Goal: Task Accomplishment & Management: Manage account settings

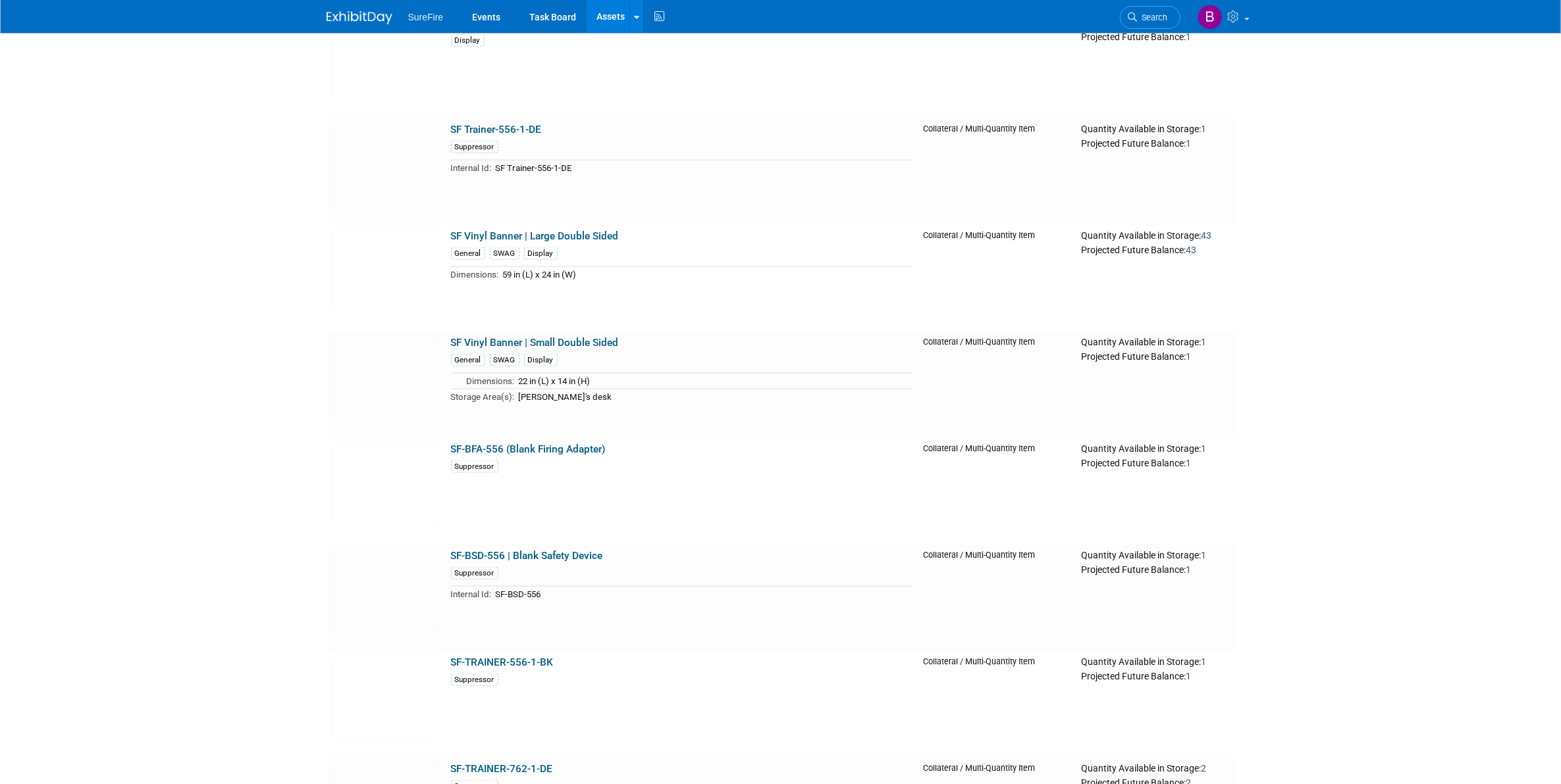
scroll to position [14641, 0]
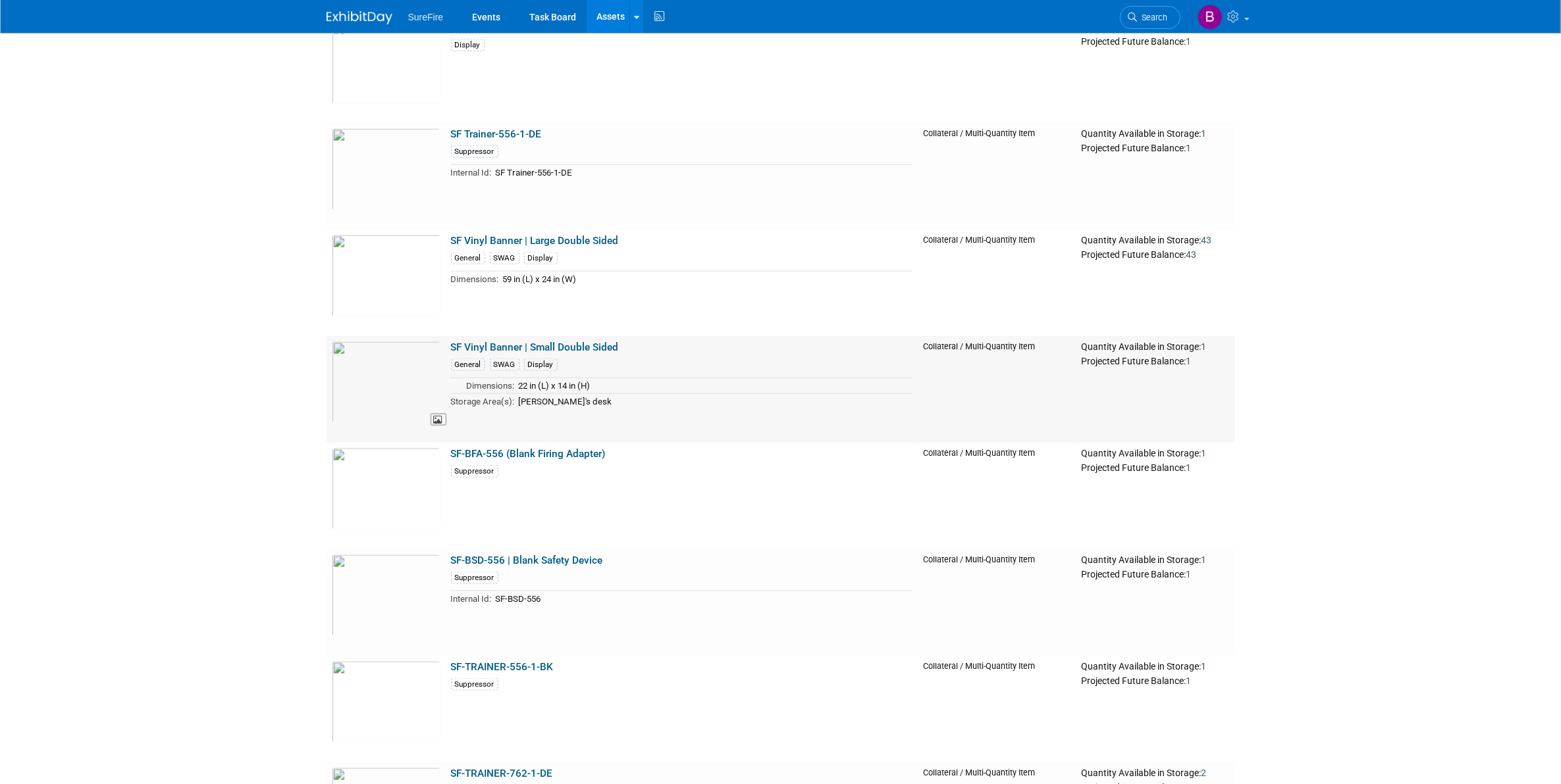
click at [386, 356] on img at bounding box center [386, 383] width 108 height 83
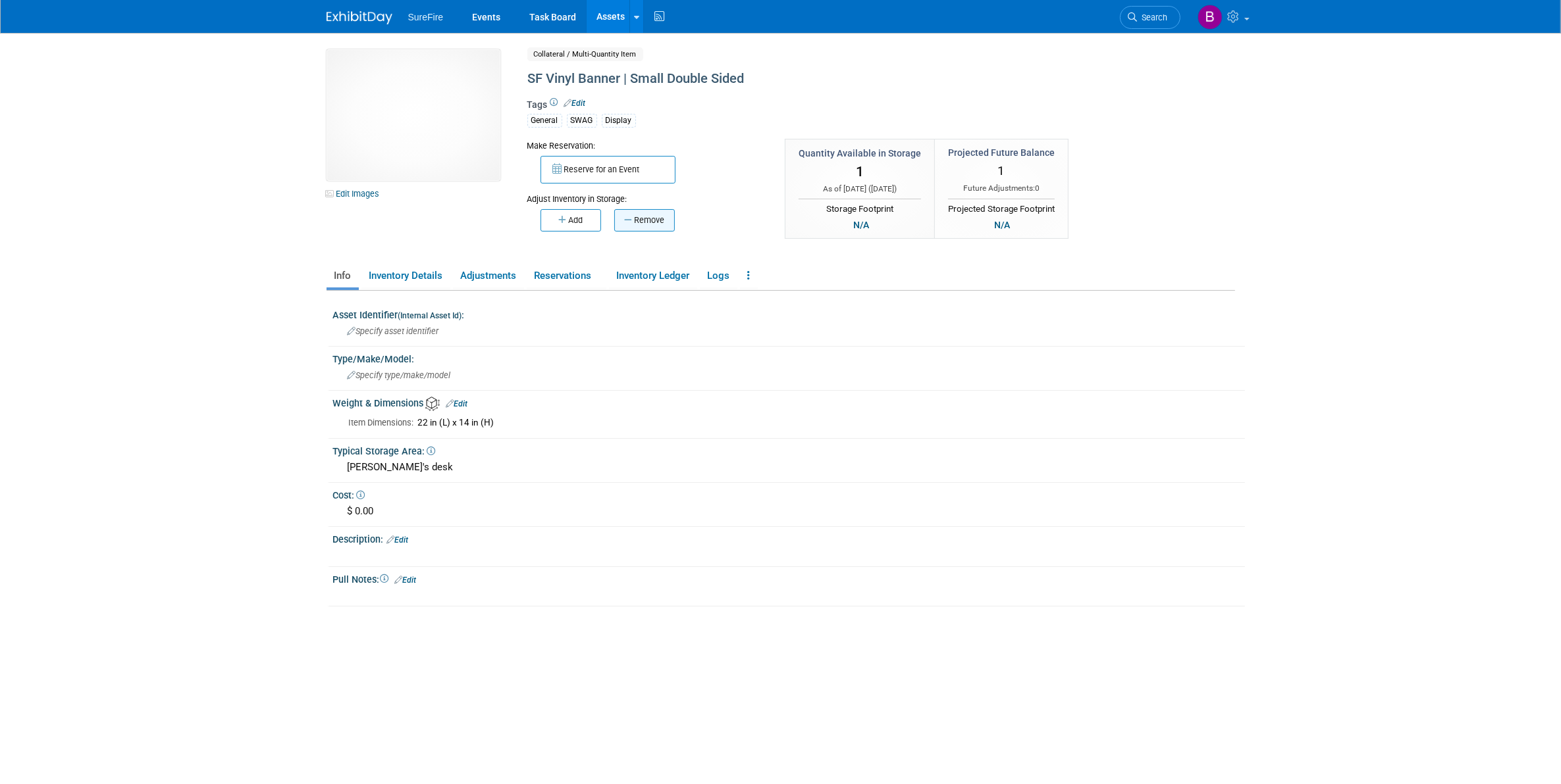
click at [645, 219] on button "Remove" at bounding box center [644, 220] width 61 height 22
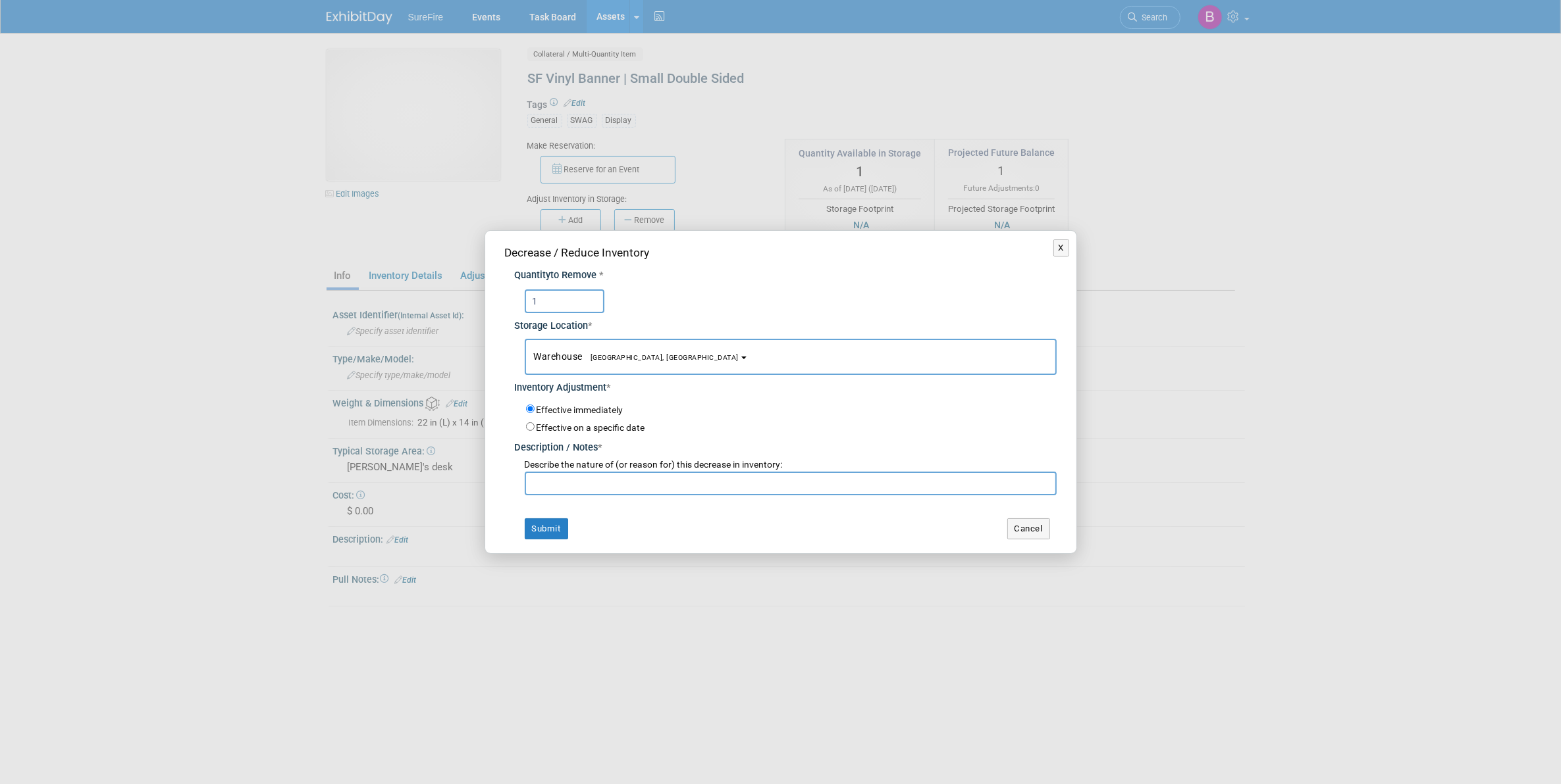
type input "1"
click at [624, 492] on input "text" at bounding box center [791, 484] width 532 height 24
type input "count"
click at [553, 525] on button "Submit" at bounding box center [546, 529] width 43 height 21
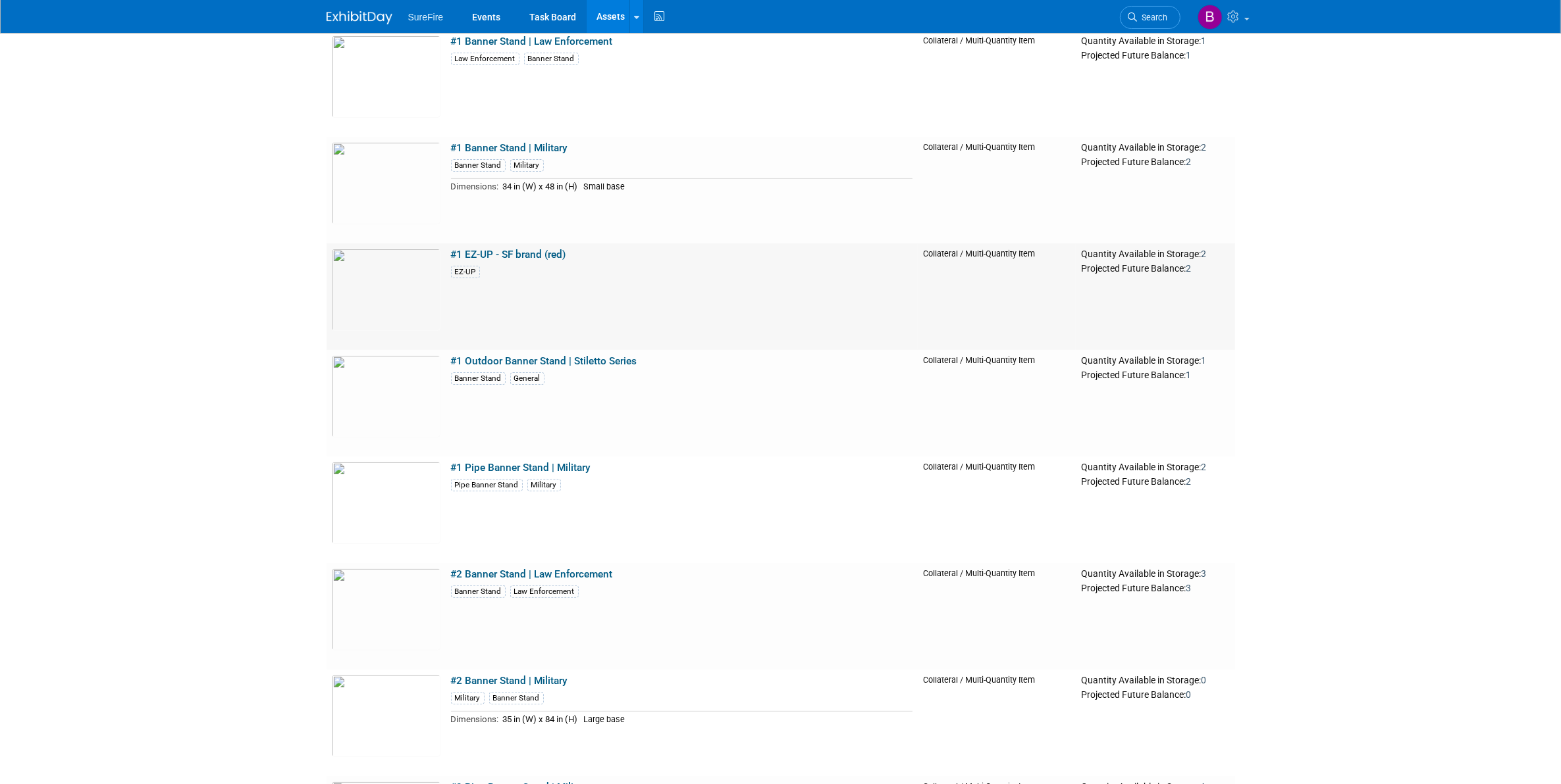
scroll to position [247, 0]
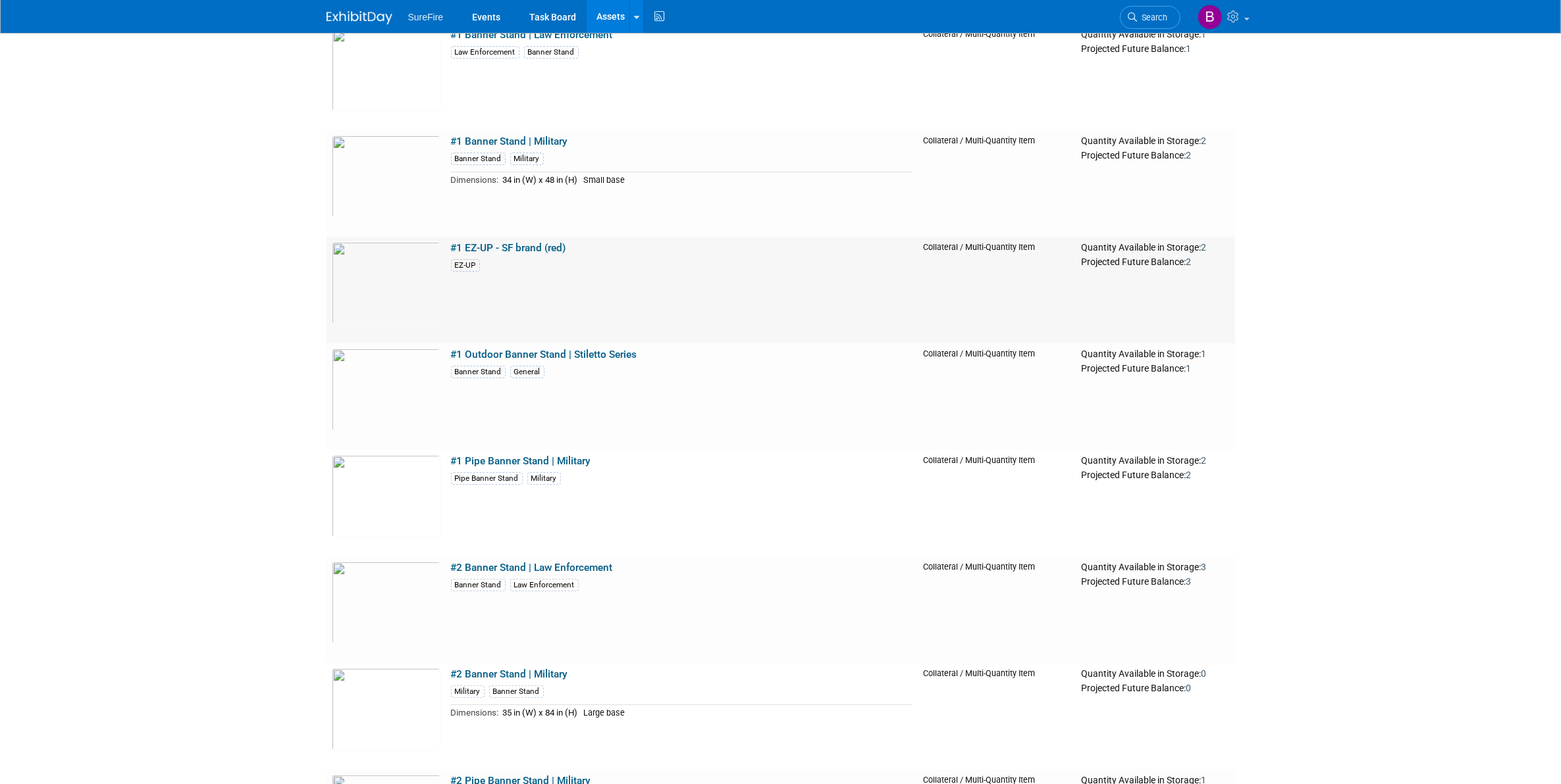
click at [472, 244] on link "#1 EZ-UP - SF brand (red)" at bounding box center [508, 248] width 115 height 12
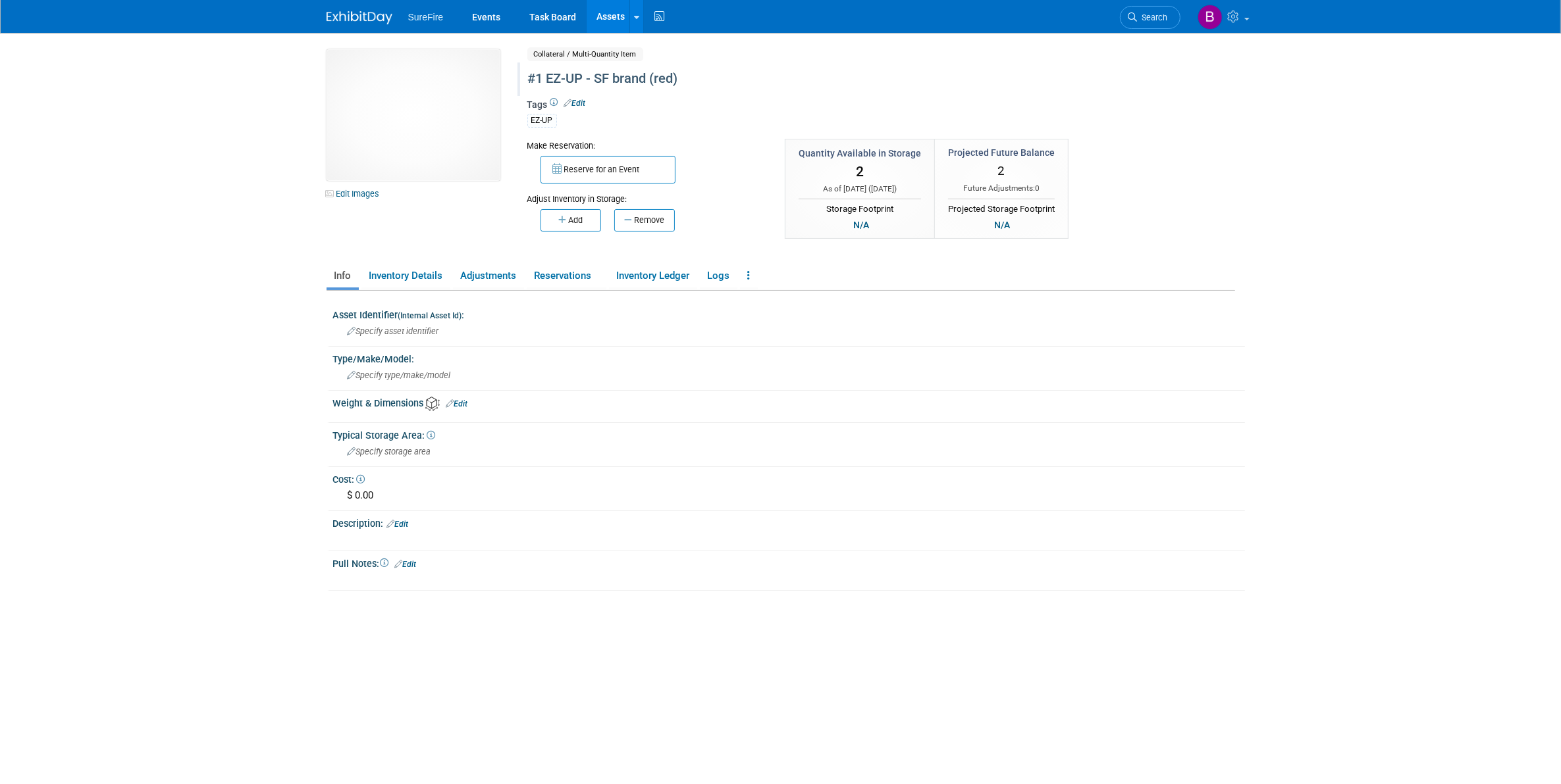
click at [546, 73] on div "#1 EZ-UP - SF brand (red)" at bounding box center [825, 79] width 603 height 24
type input "EZ-UP - SF brand (red)"
click at [1054, 86] on button "button" at bounding box center [1054, 80] width 24 height 18
click at [574, 10] on link "Task Board" at bounding box center [552, 16] width 66 height 33
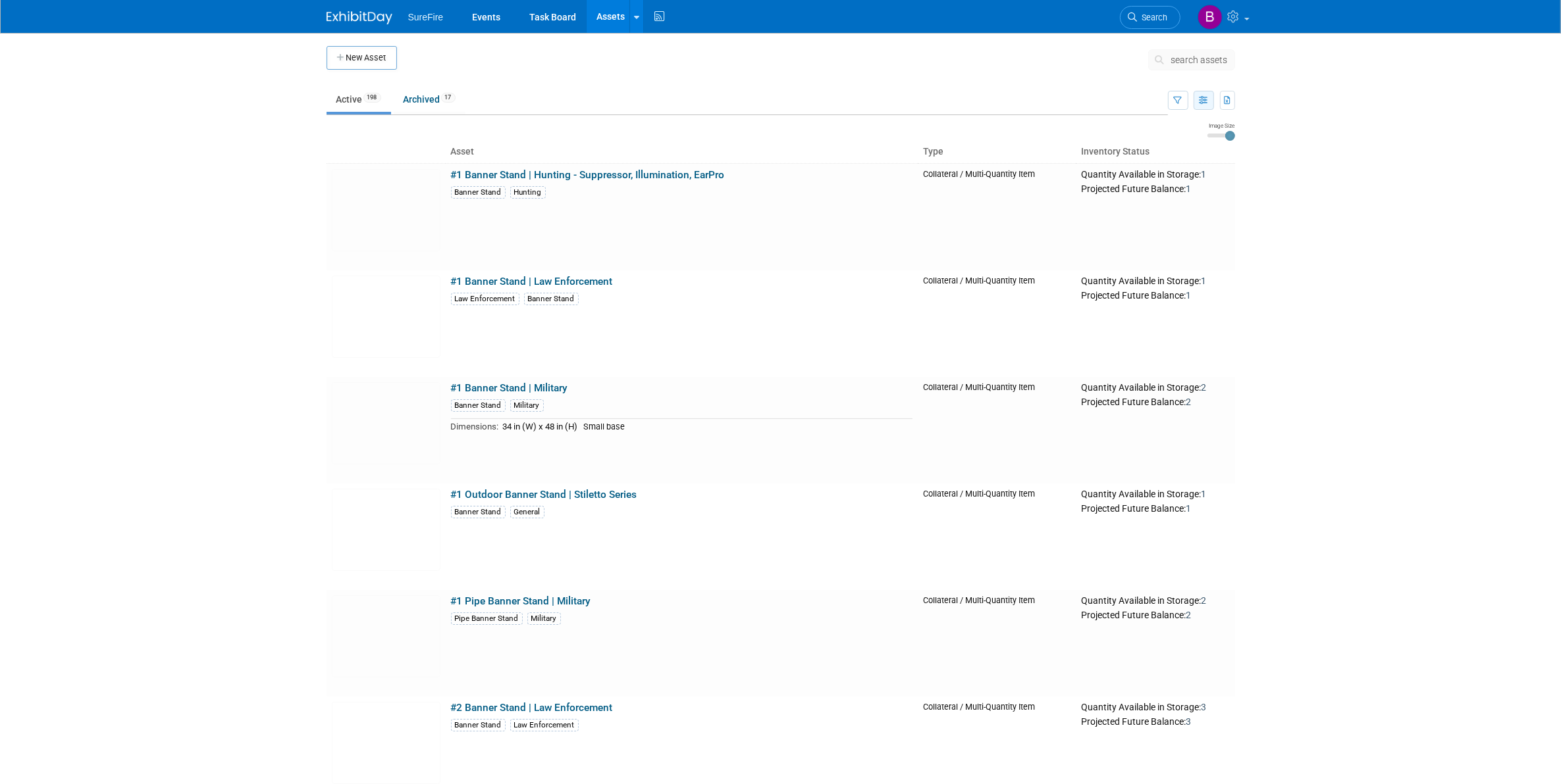
click at [1206, 103] on icon "button" at bounding box center [1203, 101] width 8 height 8
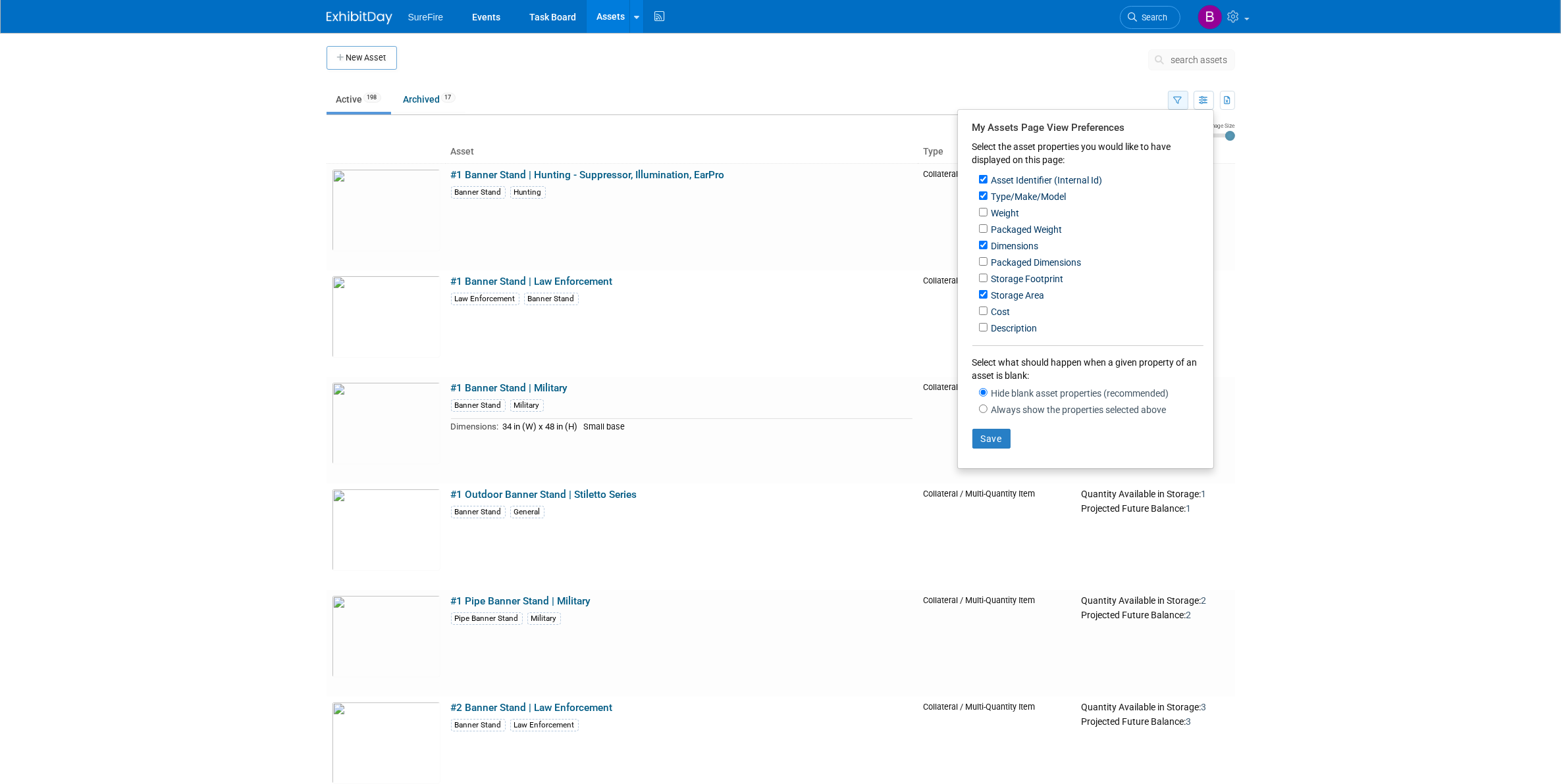
click at [1176, 99] on icon "button" at bounding box center [1178, 101] width 8 height 8
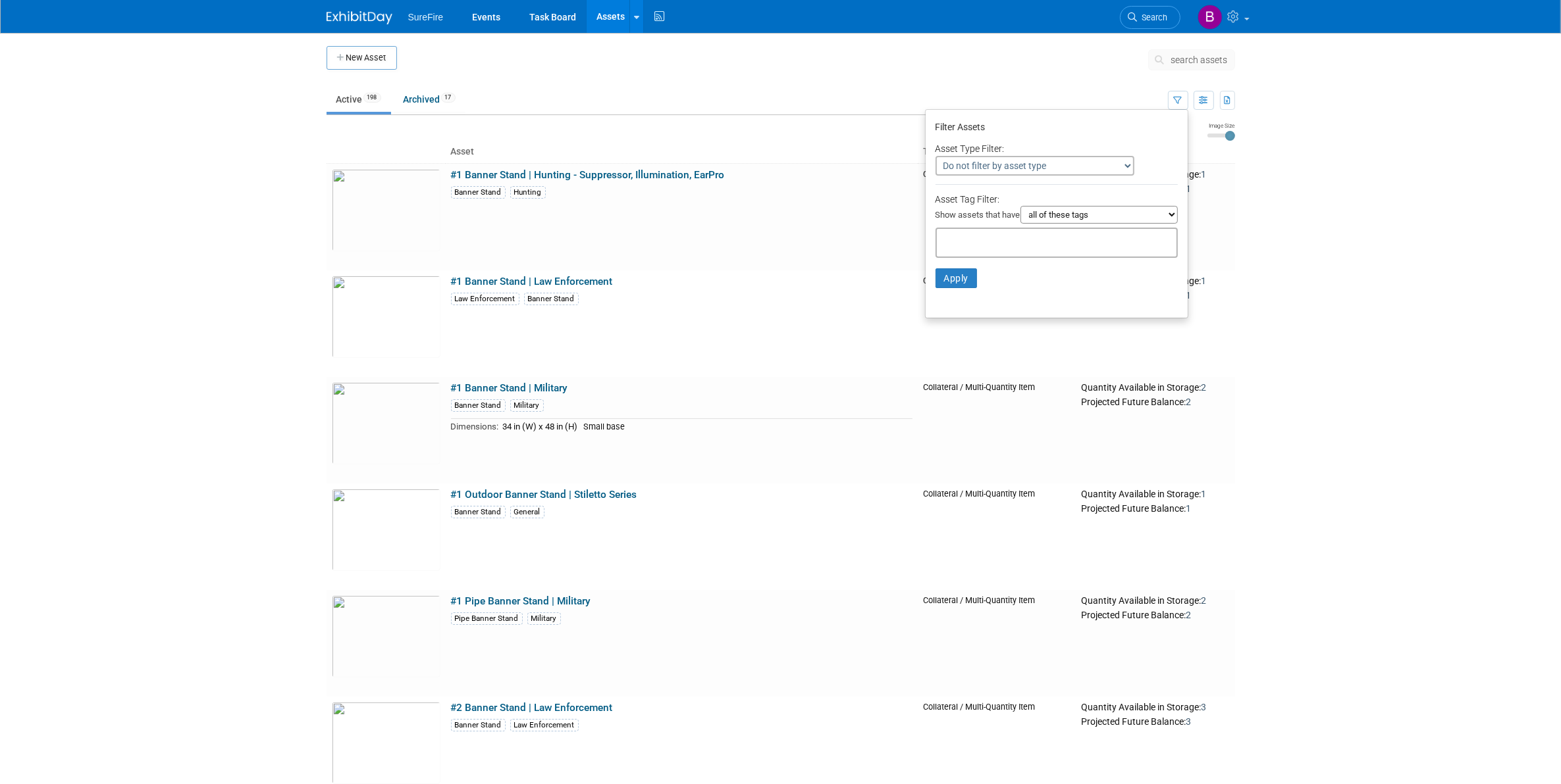
click at [1089, 232] on div at bounding box center [1057, 243] width 242 height 30
type input "ez-up"
click at [945, 303] on button "Apply" at bounding box center [956, 299] width 42 height 20
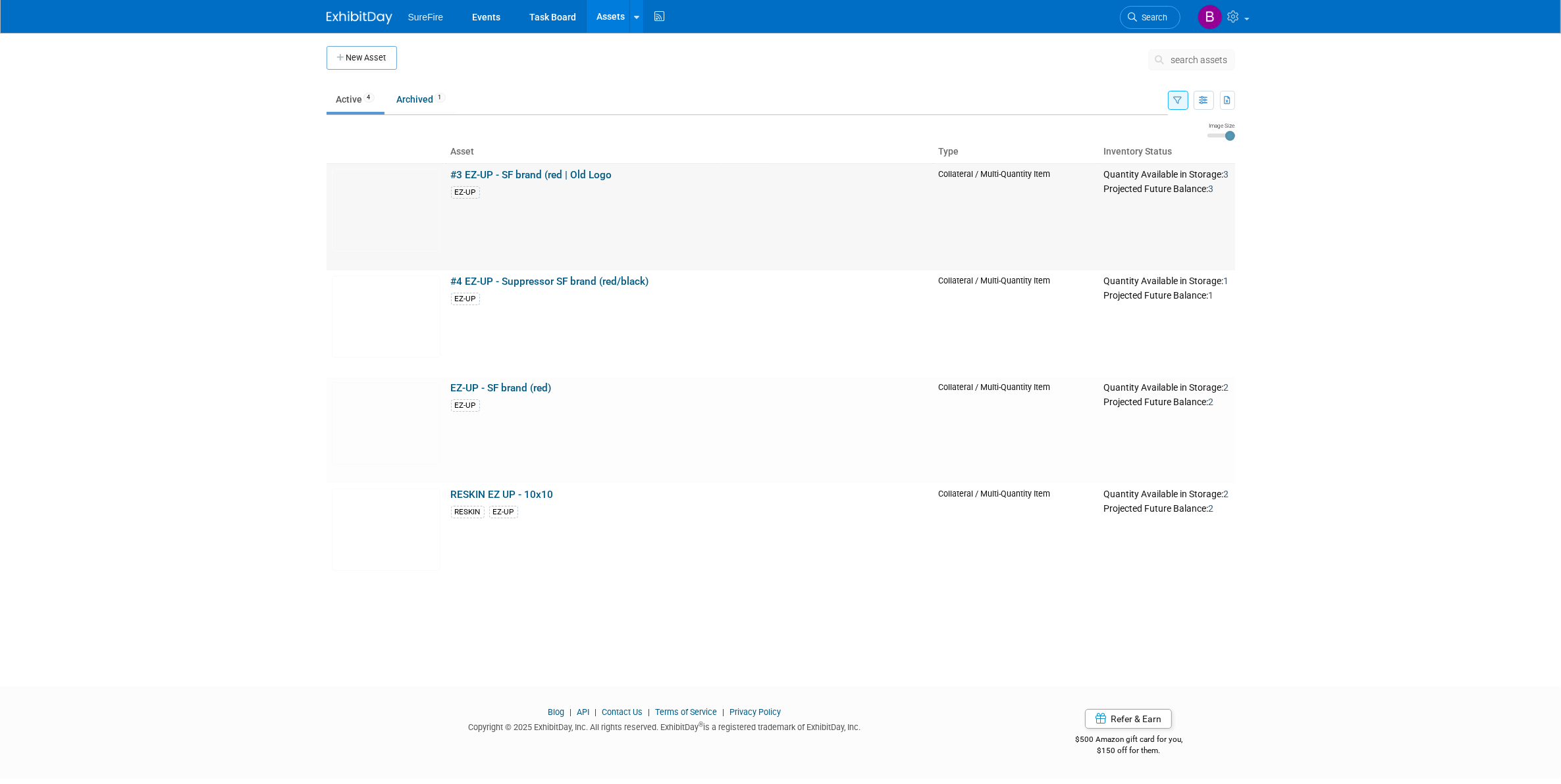
click at [460, 173] on link "#3 EZ-UP - SF brand (red | Old Logo" at bounding box center [531, 175] width 162 height 12
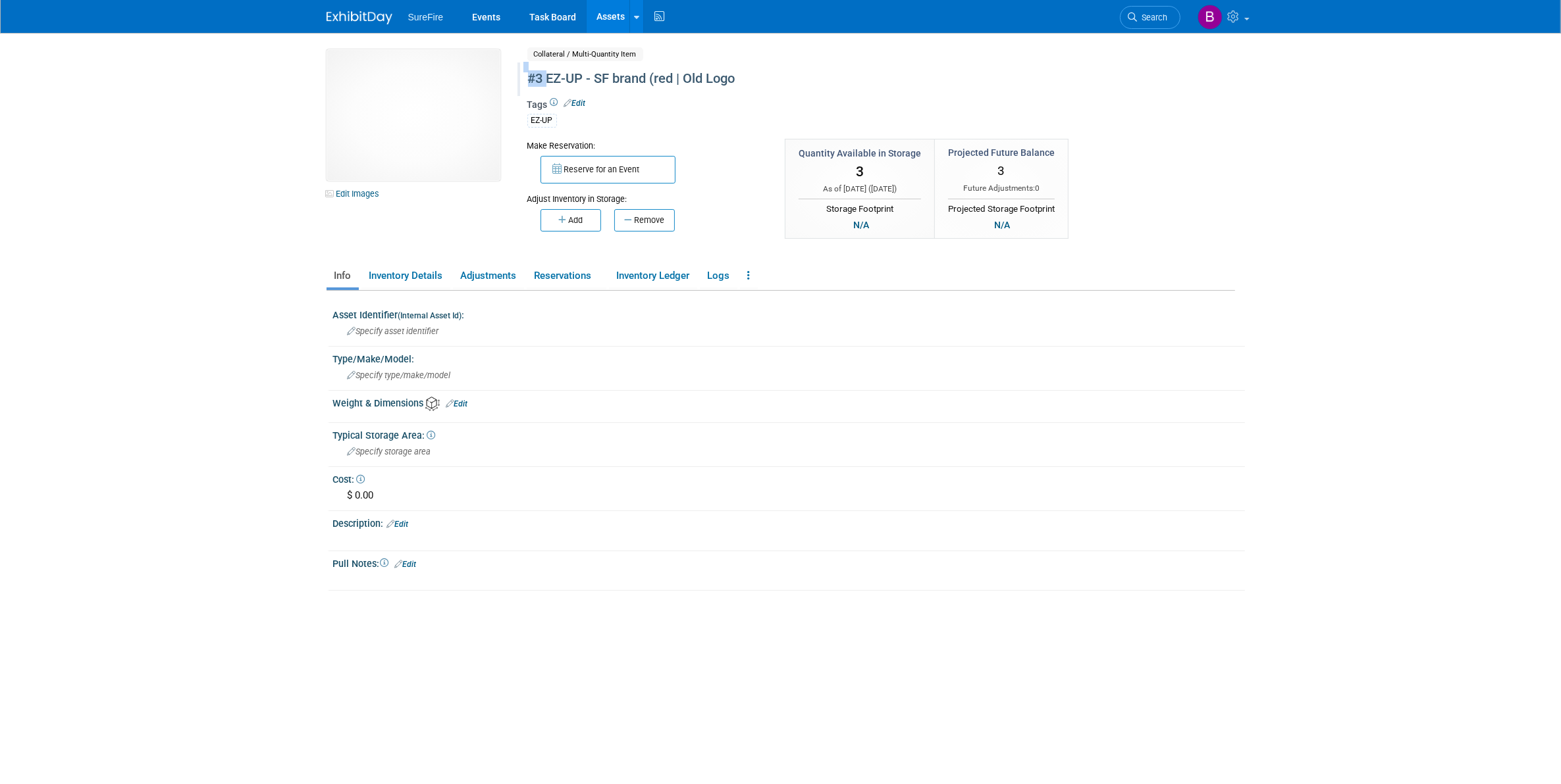
drag, startPoint x: 547, startPoint y: 72, endPoint x: 518, endPoint y: 72, distance: 29.0
click at [518, 72] on div "#3 EZ-UP - SF brand (red | Old Logo" at bounding box center [827, 79] width 619 height 34
click at [547, 80] on input "#3 EZ-UP - SF brand (red | Old Logo" at bounding box center [772, 78] width 499 height 23
type input "EZ-UP - SF brand (red | Old Logo"
click at [1061, 83] on button "button" at bounding box center [1054, 80] width 24 height 18
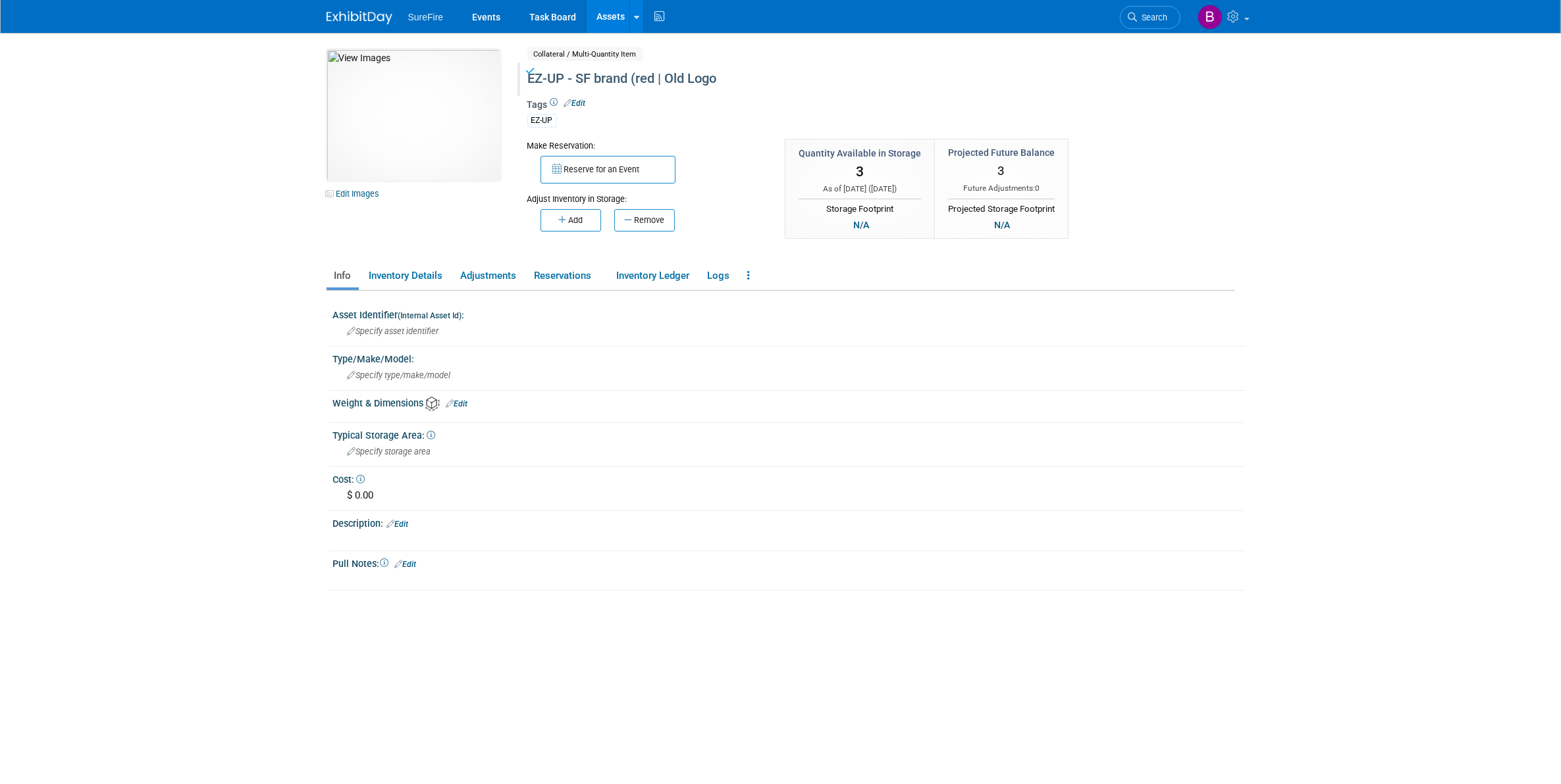
click at [611, 18] on link "Assets" at bounding box center [610, 16] width 48 height 33
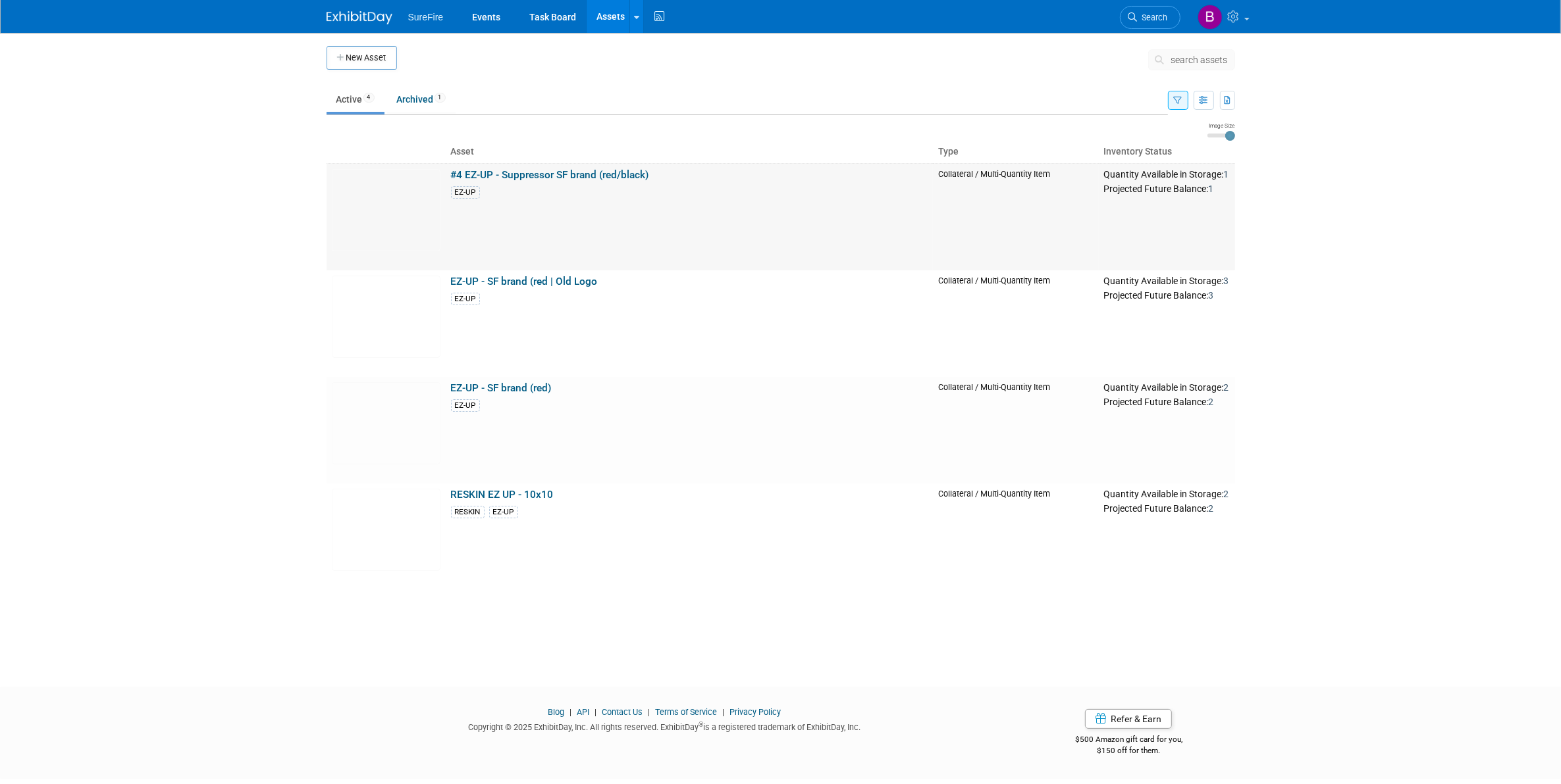
click at [466, 178] on link "#4 EZ-UP - Suppressor SF brand (red/black)" at bounding box center [549, 175] width 198 height 12
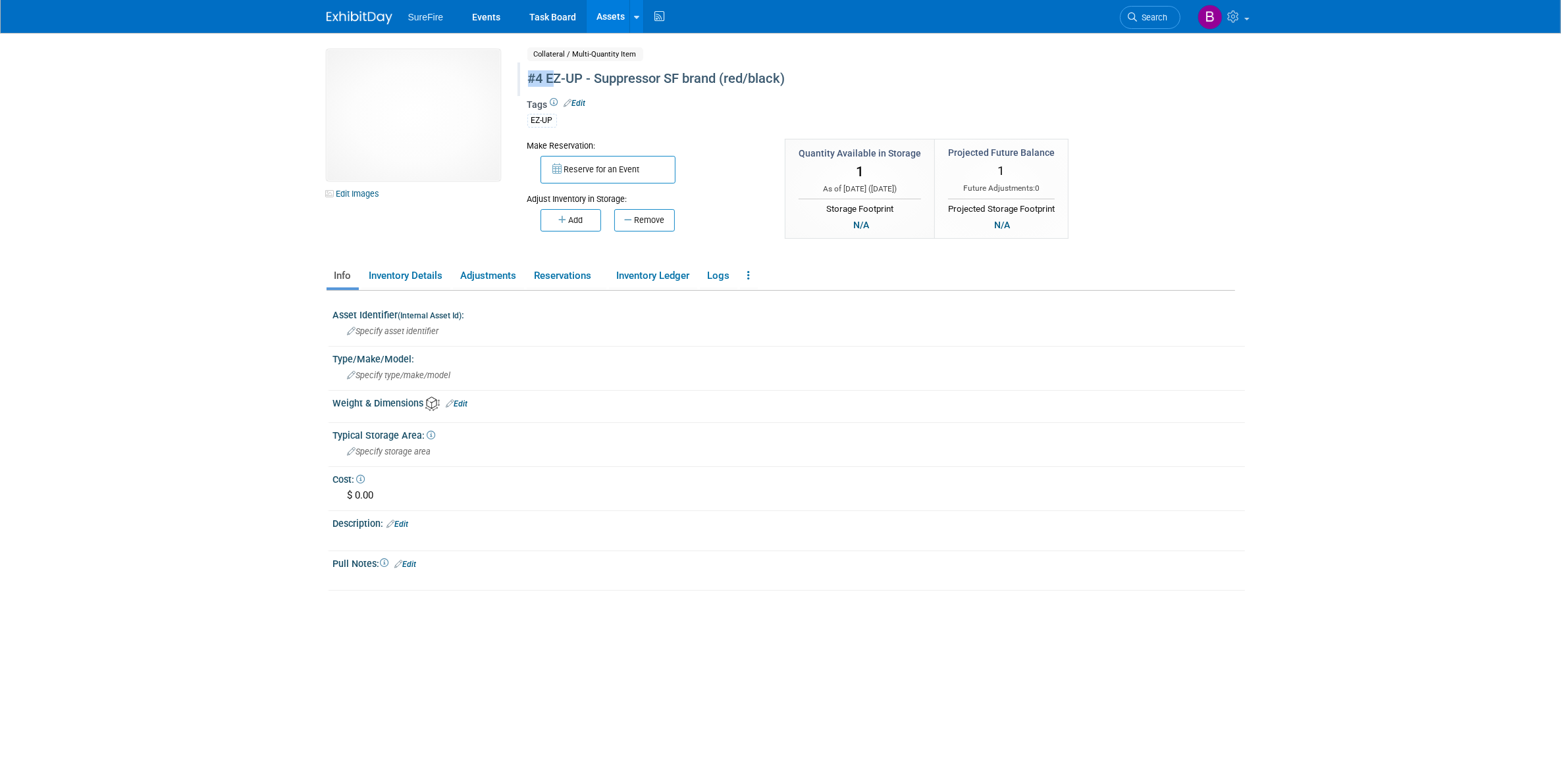
drag, startPoint x: 550, startPoint y: 72, endPoint x: 530, endPoint y: 80, distance: 21.5
click at [530, 80] on div "#4 EZ-UP - Suppressor SF brand (red/black)" at bounding box center [825, 79] width 603 height 24
click at [548, 72] on input "#4 EZ-UP - Suppressor SF brand (red/black)" at bounding box center [772, 78] width 499 height 23
type input "EZ-UP - Suppressor SF brand (red/black)"
click at [1061, 79] on button "button" at bounding box center [1054, 80] width 24 height 18
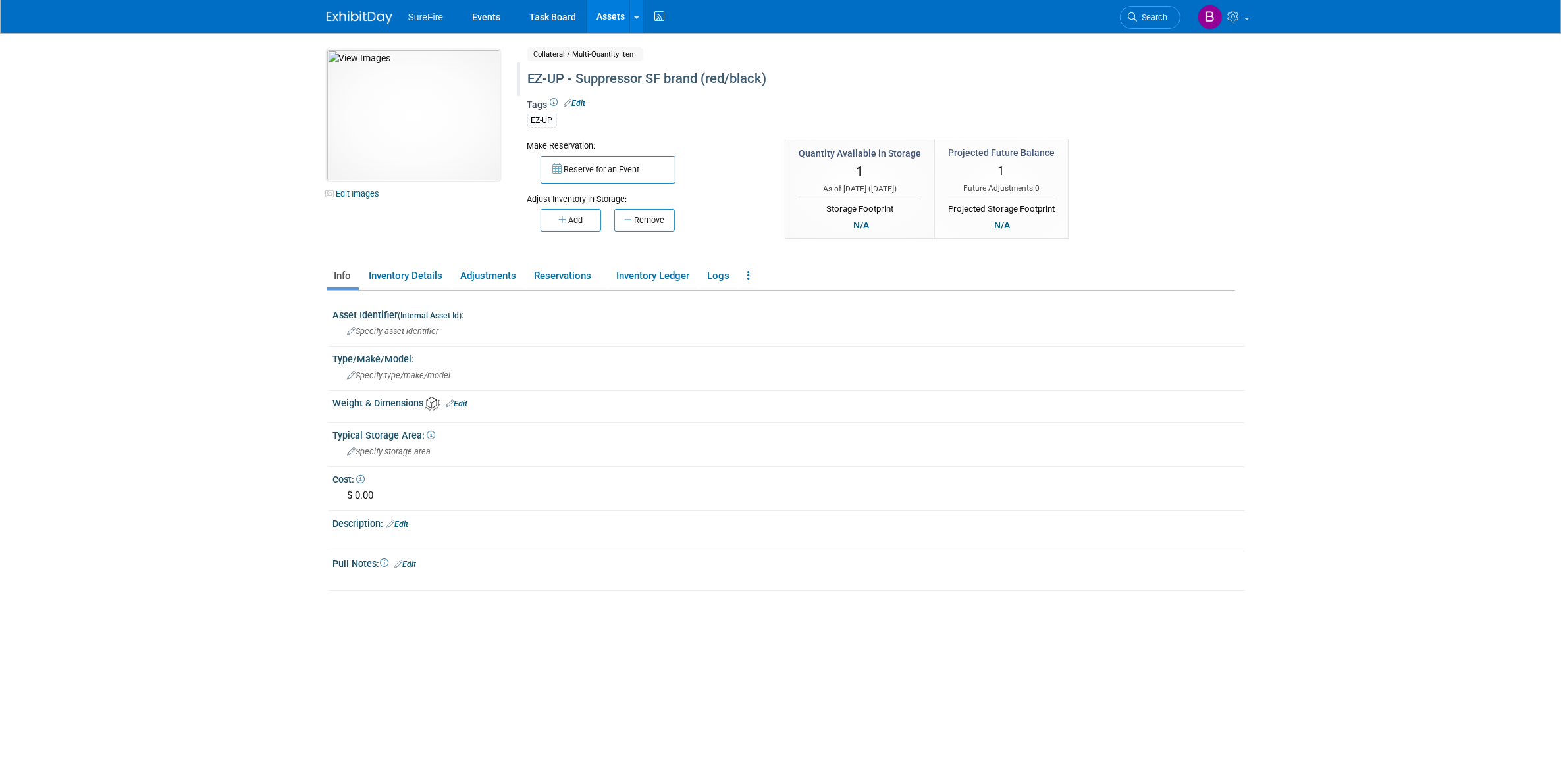
click at [606, 15] on link "Assets" at bounding box center [610, 16] width 48 height 33
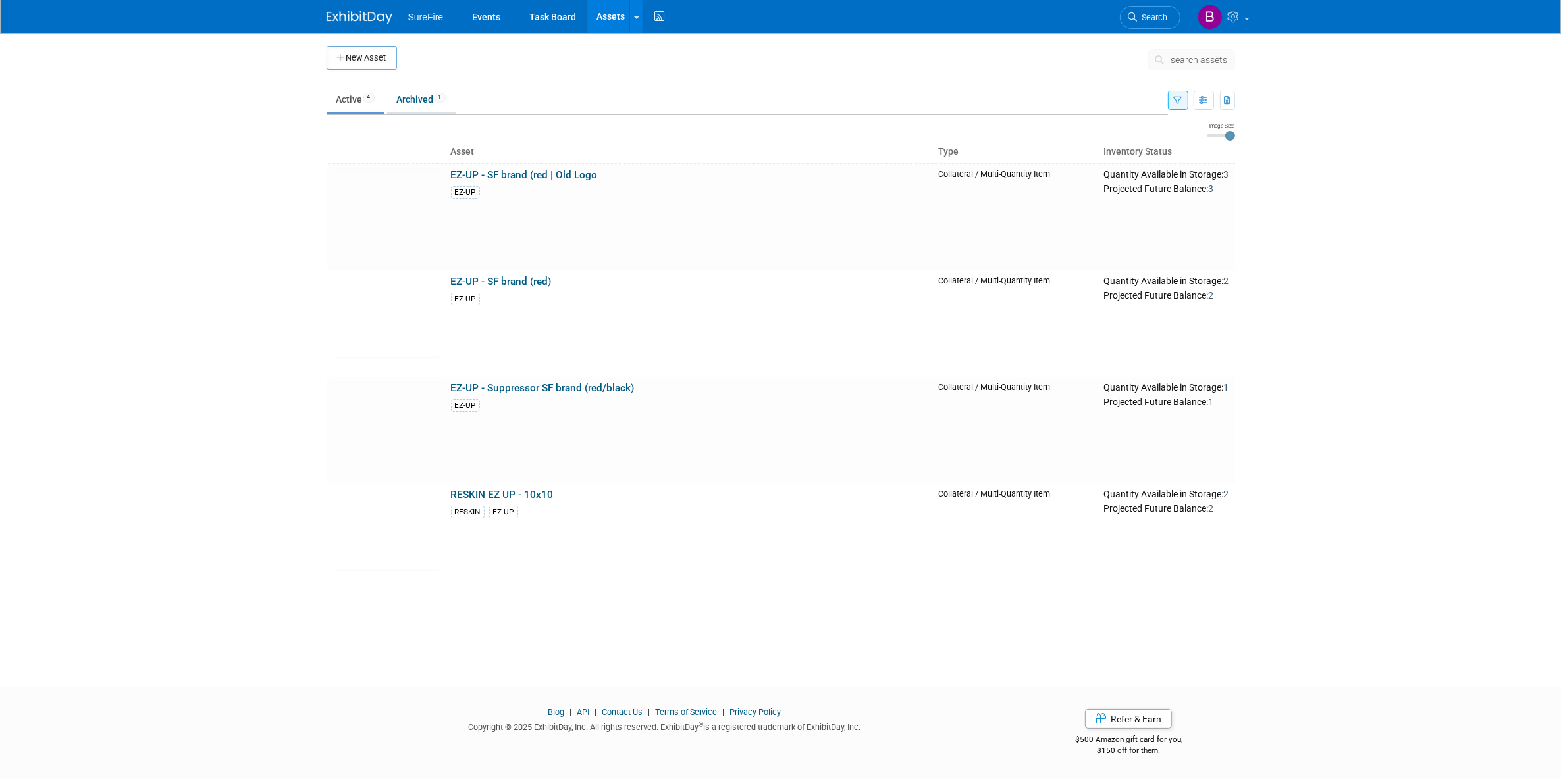
click at [428, 102] on link "Archived 1" at bounding box center [421, 99] width 69 height 25
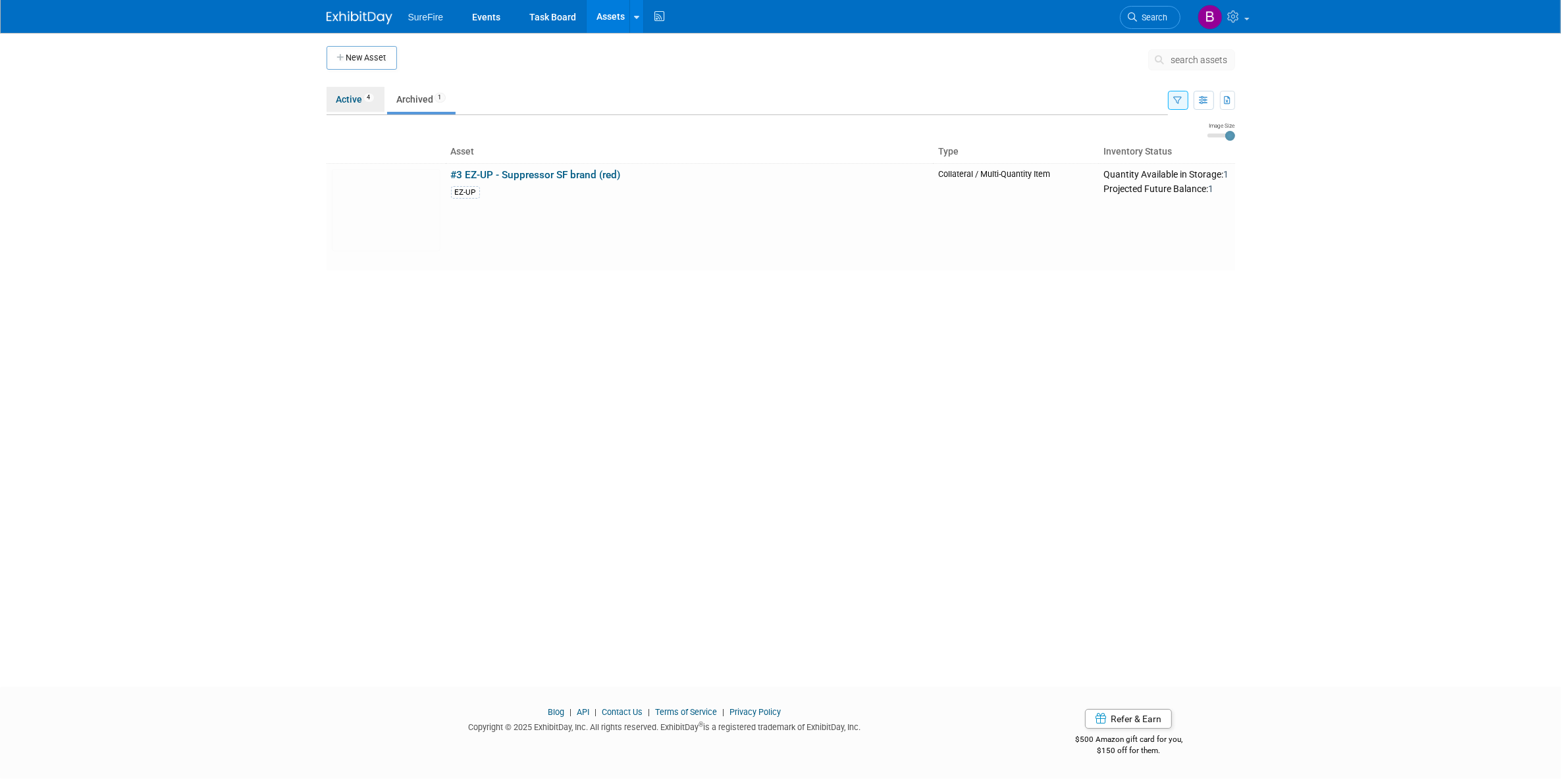
click at [355, 95] on link "Active 4" at bounding box center [355, 99] width 58 height 25
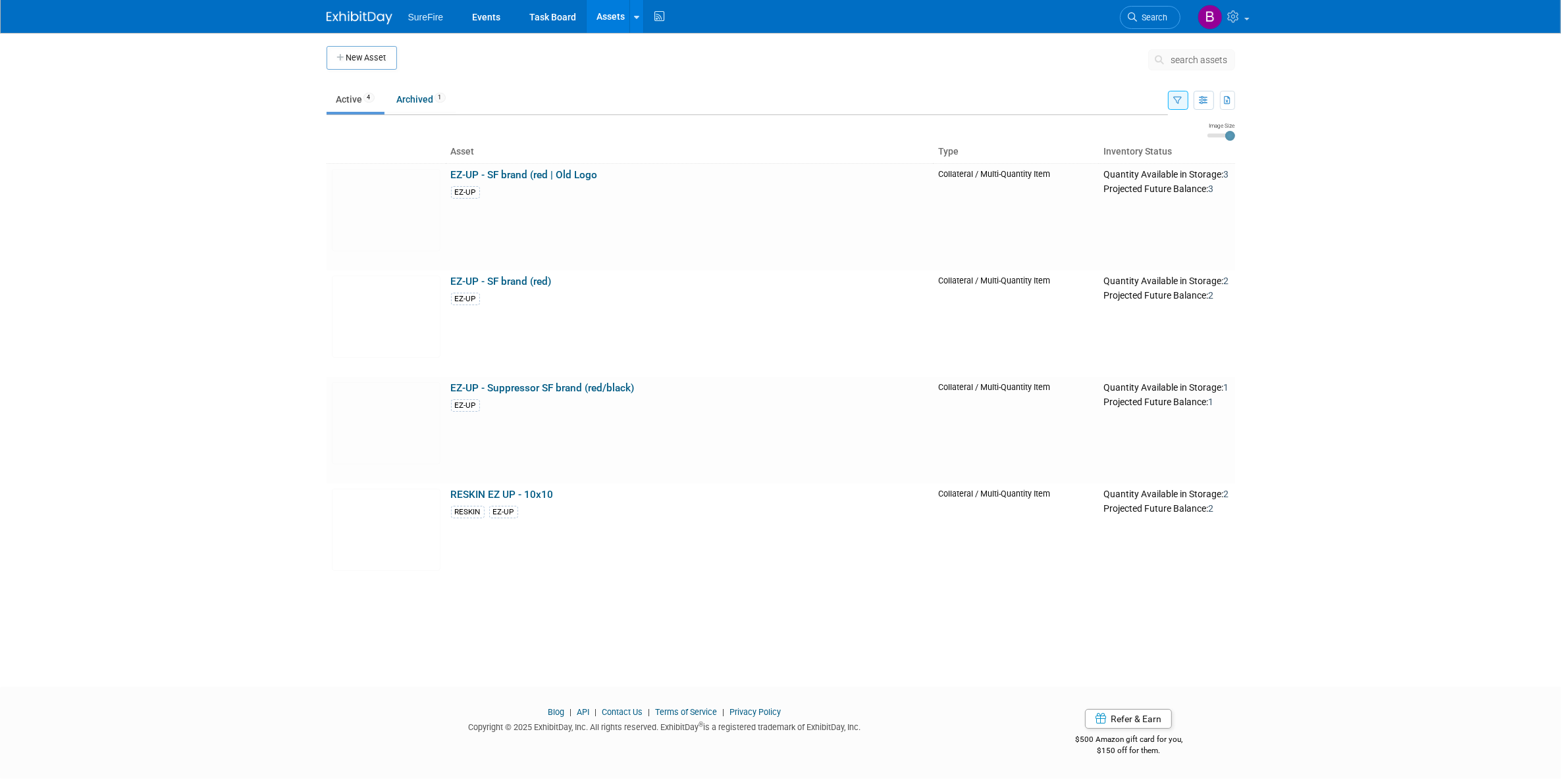
click at [430, 83] on div "New Asset search assets Choose the type of asset you'd like to create: Capital …" at bounding box center [781, 318] width 908 height 544
click at [428, 96] on link "Archived 1" at bounding box center [421, 99] width 69 height 25
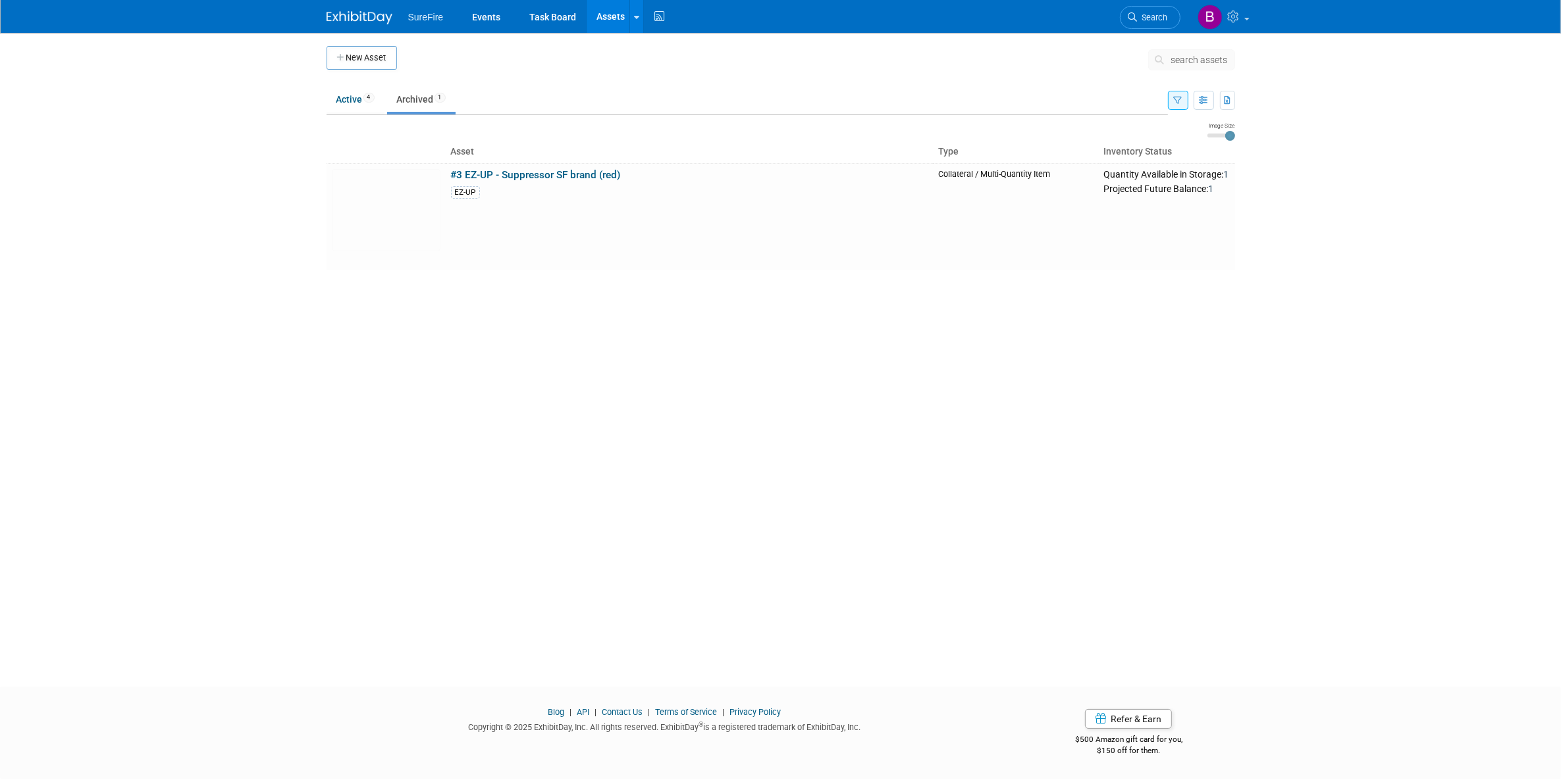
click at [1229, 134] on input "range" at bounding box center [1222, 136] width 28 height 4
type input "3"
drag, startPoint x: 1229, startPoint y: 134, endPoint x: 1277, endPoint y: 138, distance: 48.2
click at [1235, 138] on input "range" at bounding box center [1222, 136] width 28 height 4
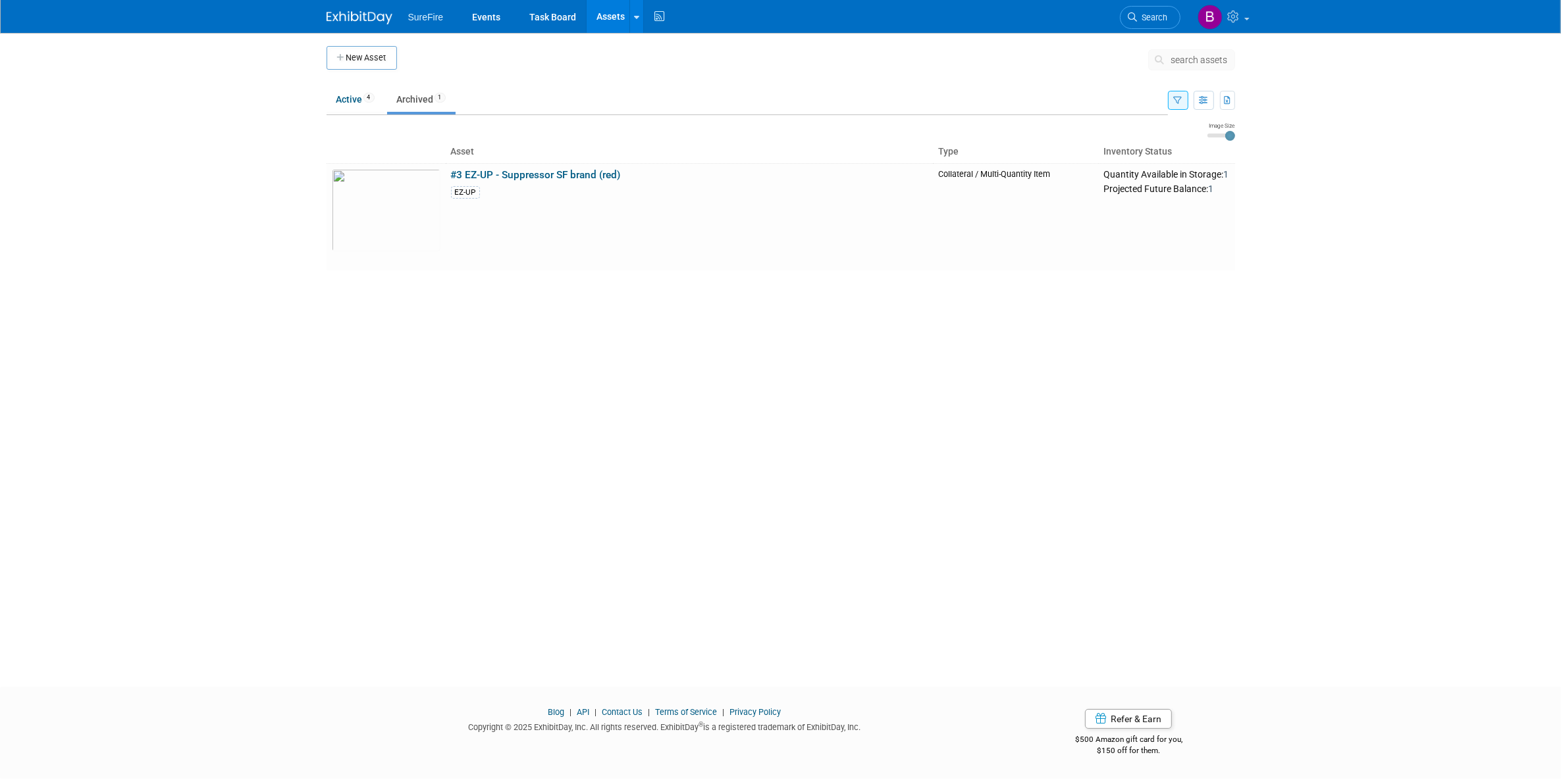
click at [614, 8] on link "Assets" at bounding box center [610, 16] width 48 height 33
click at [612, 17] on link "Assets" at bounding box center [610, 16] width 48 height 33
click at [751, 469] on div "New Asset search assets Choose the type of asset you'd like to create: Capital …" at bounding box center [781, 348] width 928 height 630
click at [493, 14] on link "Events" at bounding box center [486, 16] width 48 height 33
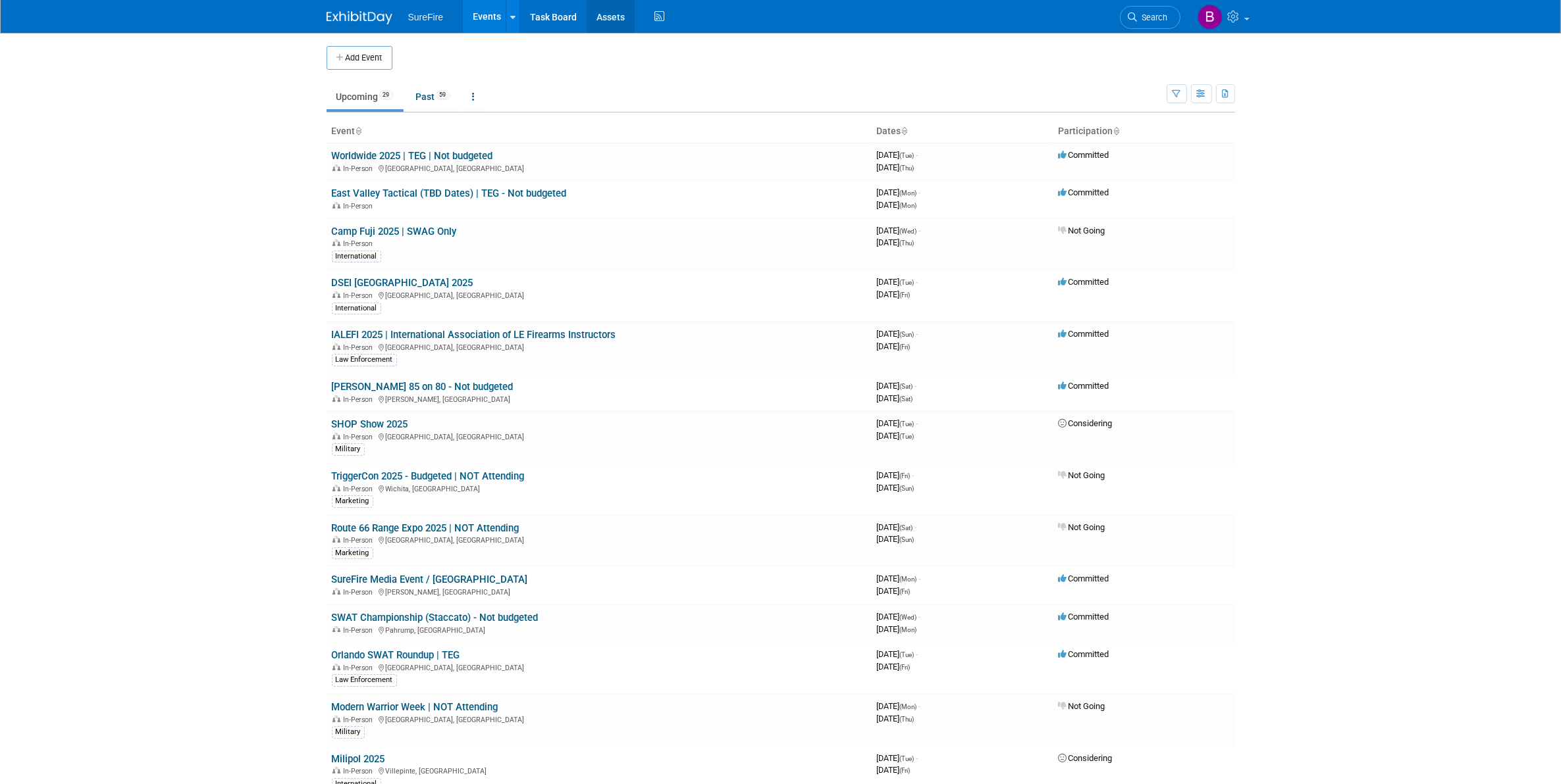
click at [614, 20] on link "Assets" at bounding box center [610, 16] width 48 height 33
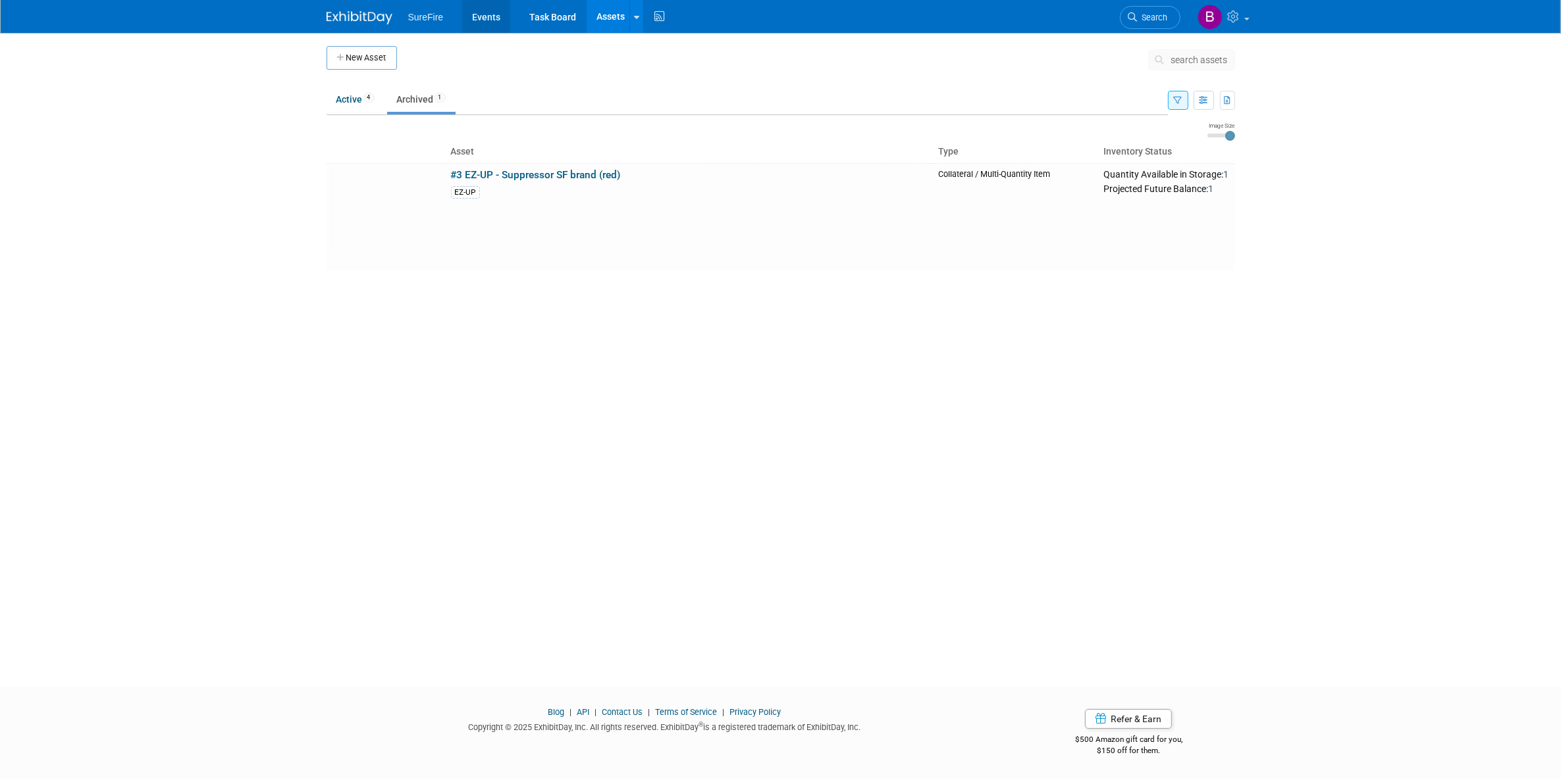
click at [487, 20] on link "Events" at bounding box center [486, 16] width 48 height 33
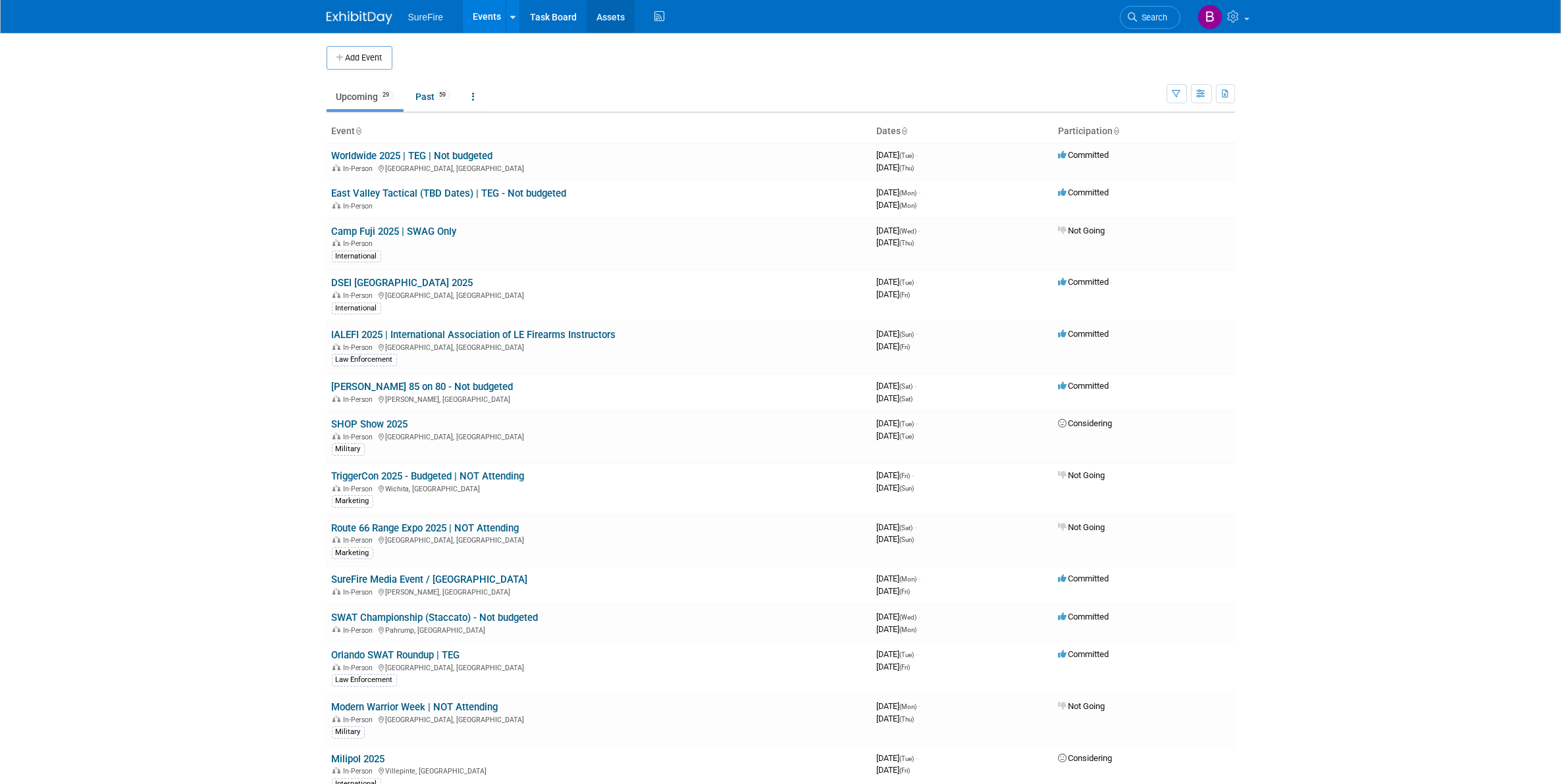
click at [598, 17] on link "Assets" at bounding box center [610, 16] width 48 height 33
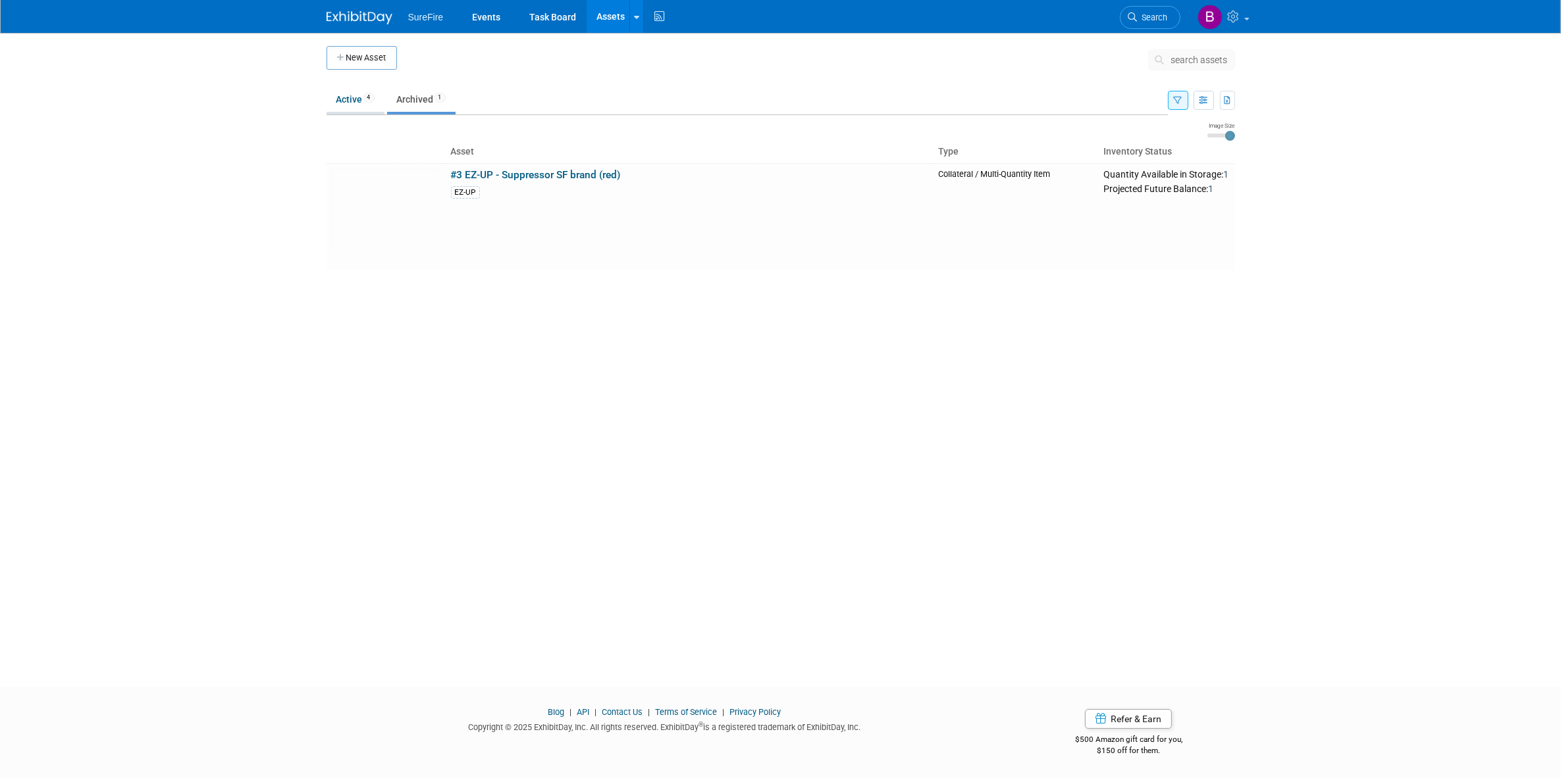
click at [349, 99] on link "Active 4" at bounding box center [355, 99] width 58 height 25
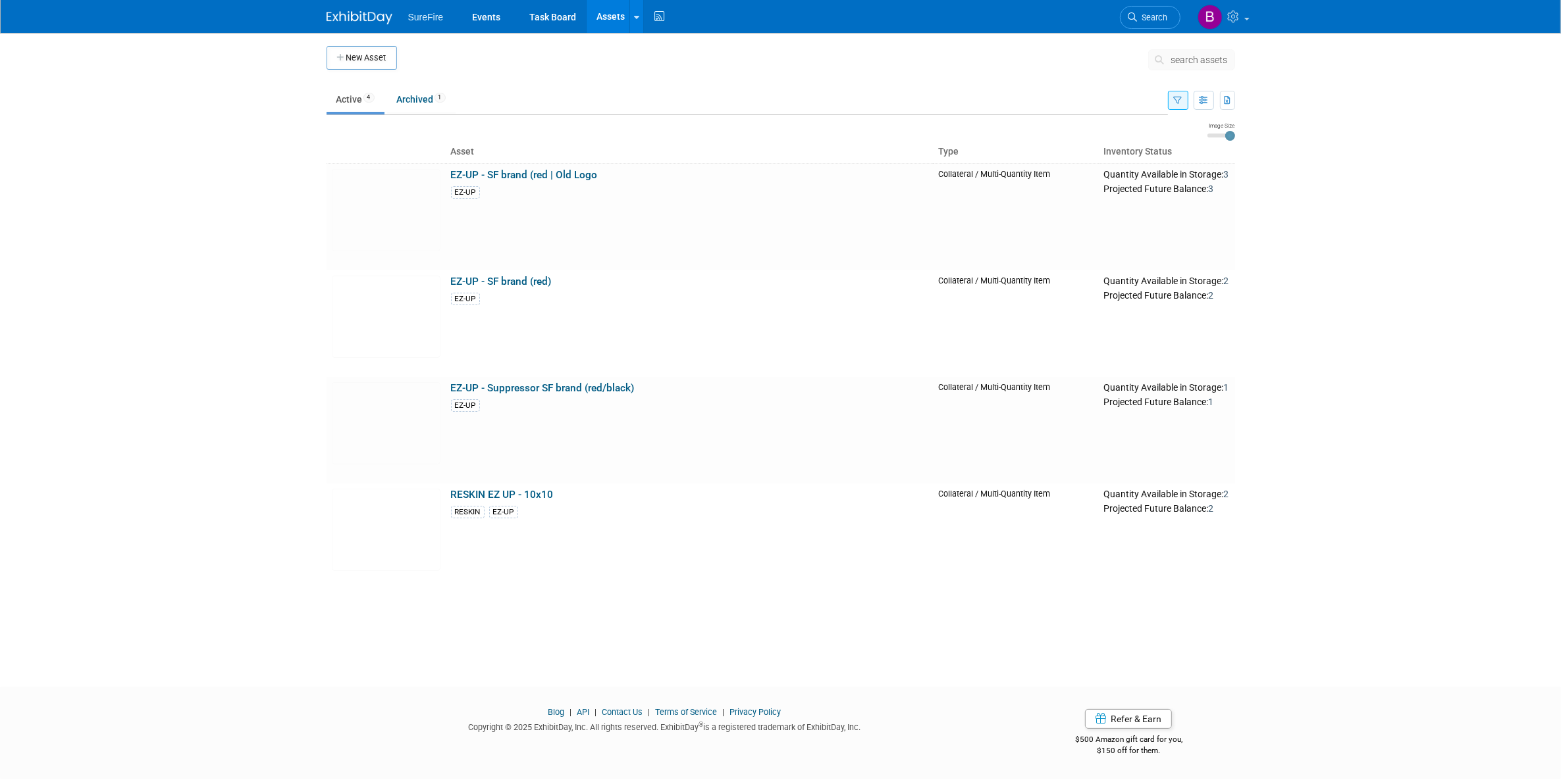
click at [1177, 102] on icon "button" at bounding box center [1178, 101] width 8 height 8
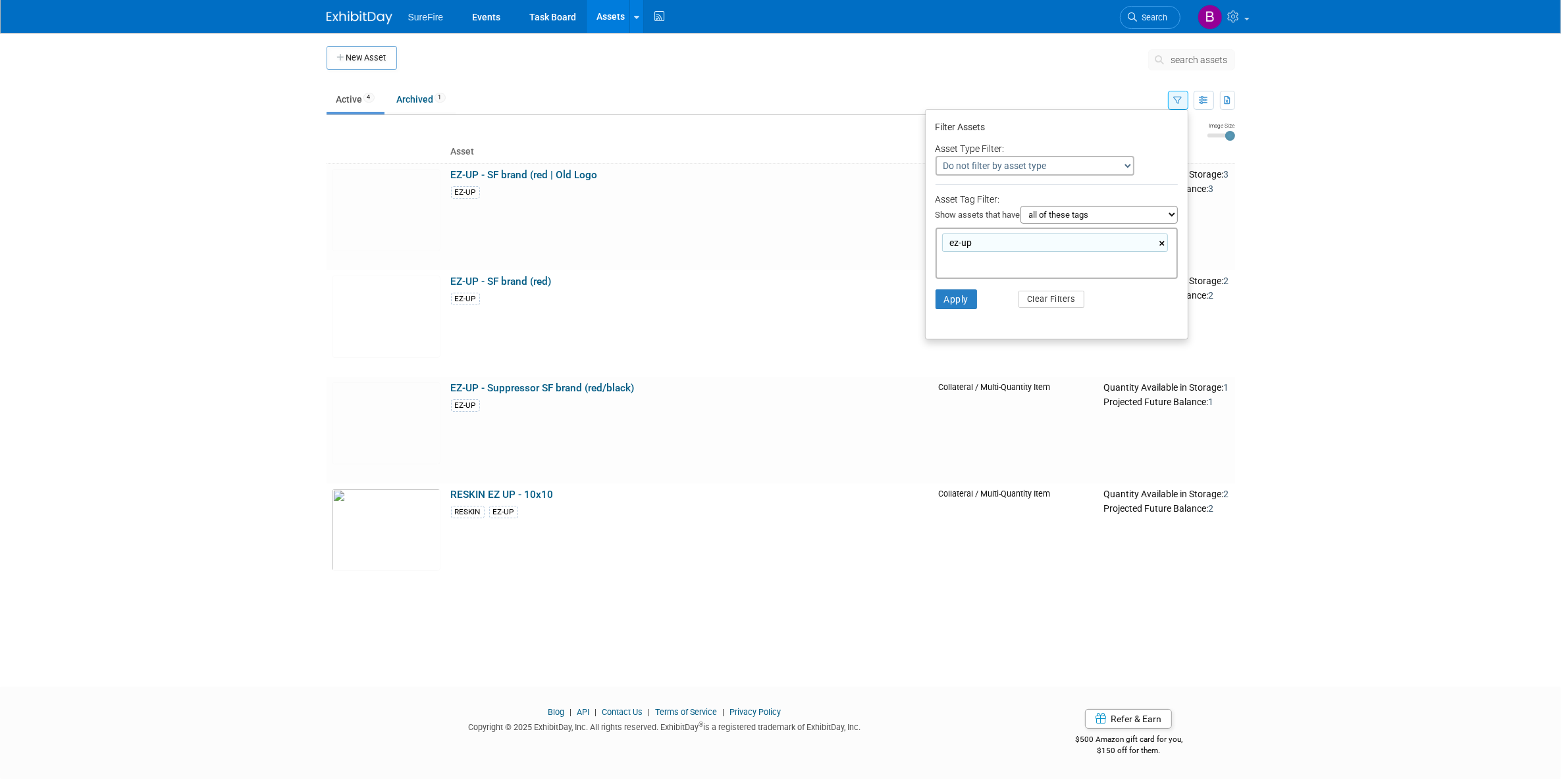
click at [1159, 241] on link "×" at bounding box center [1164, 244] width 8 height 15
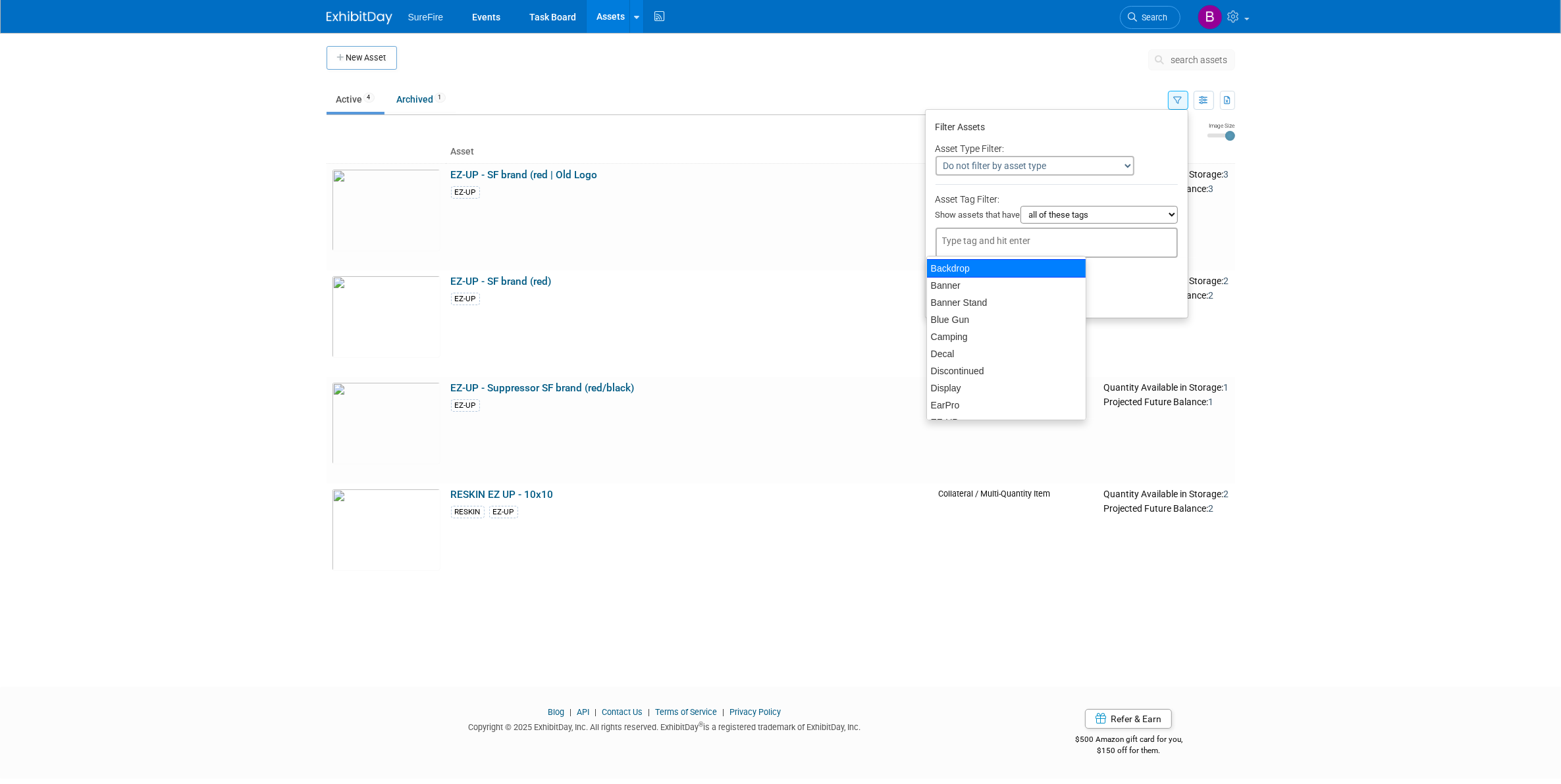
click at [1038, 278] on div "Banner" at bounding box center [1006, 285] width 159 height 17
type input "Banner"
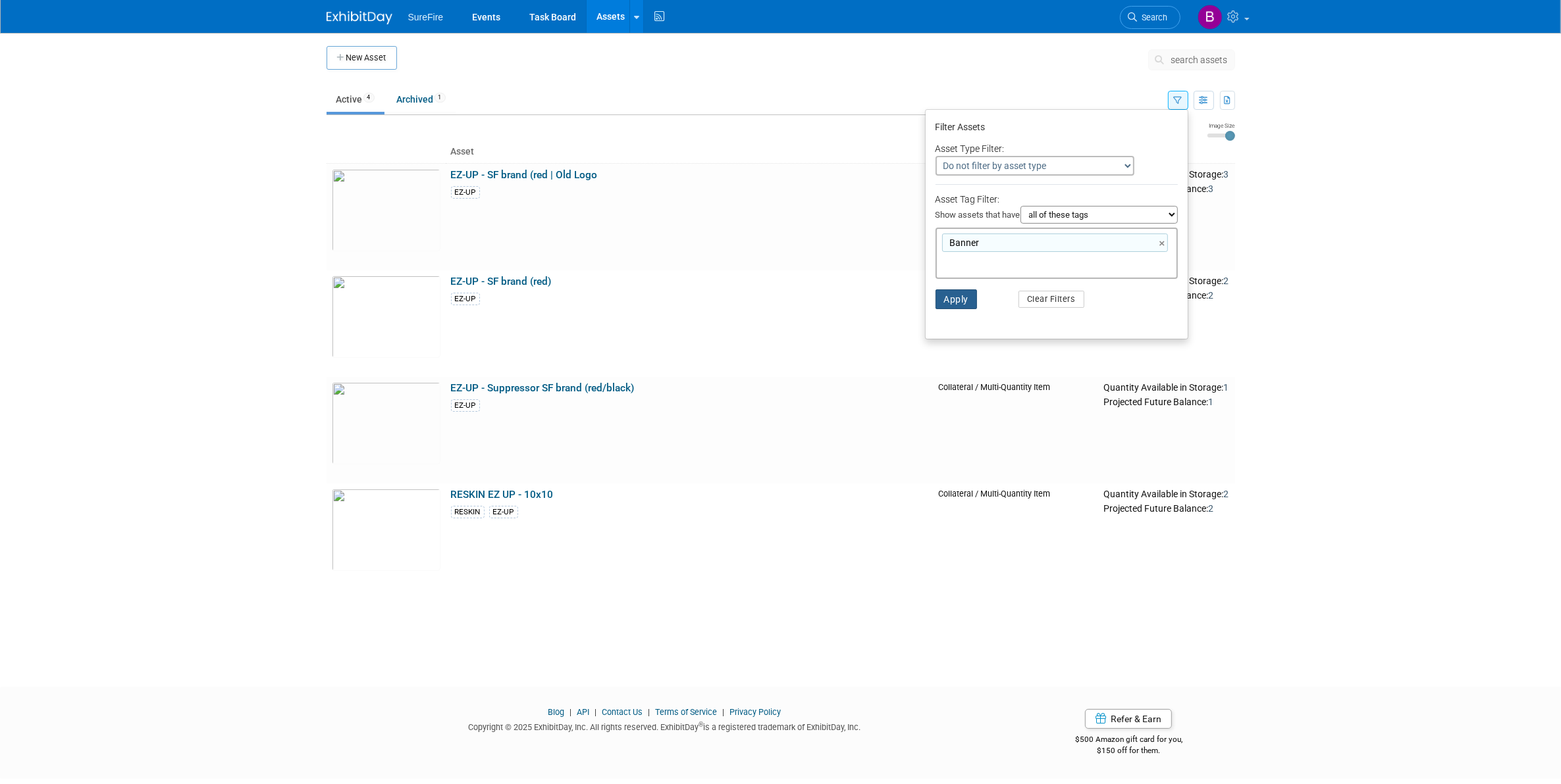
click at [959, 296] on button "Apply" at bounding box center [956, 299] width 42 height 20
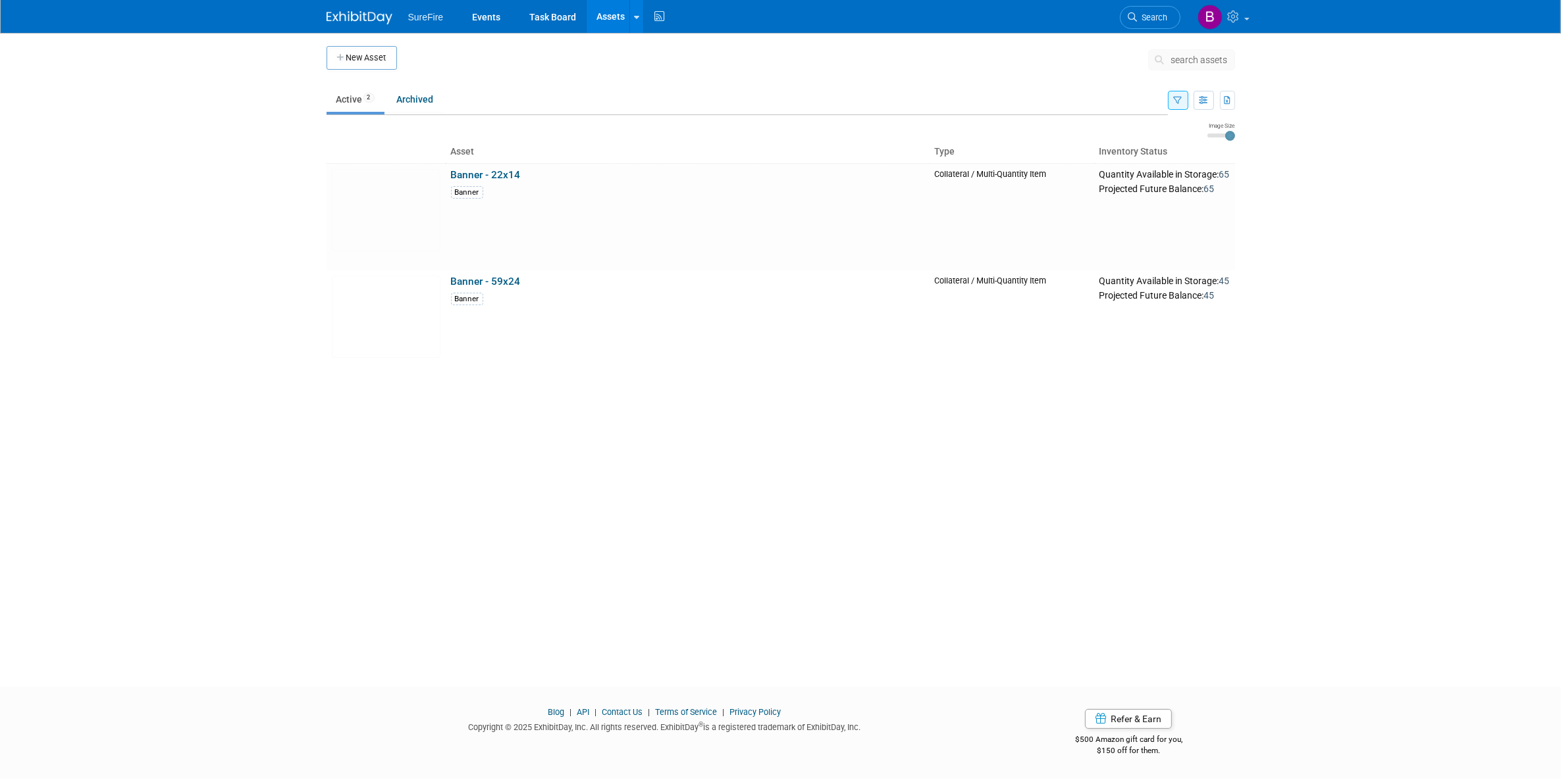
click at [516, 525] on div "New Asset search assets Choose the type of asset you'd like to create: Capital …" at bounding box center [781, 348] width 928 height 630
